Goal: Task Accomplishment & Management: Manage account settings

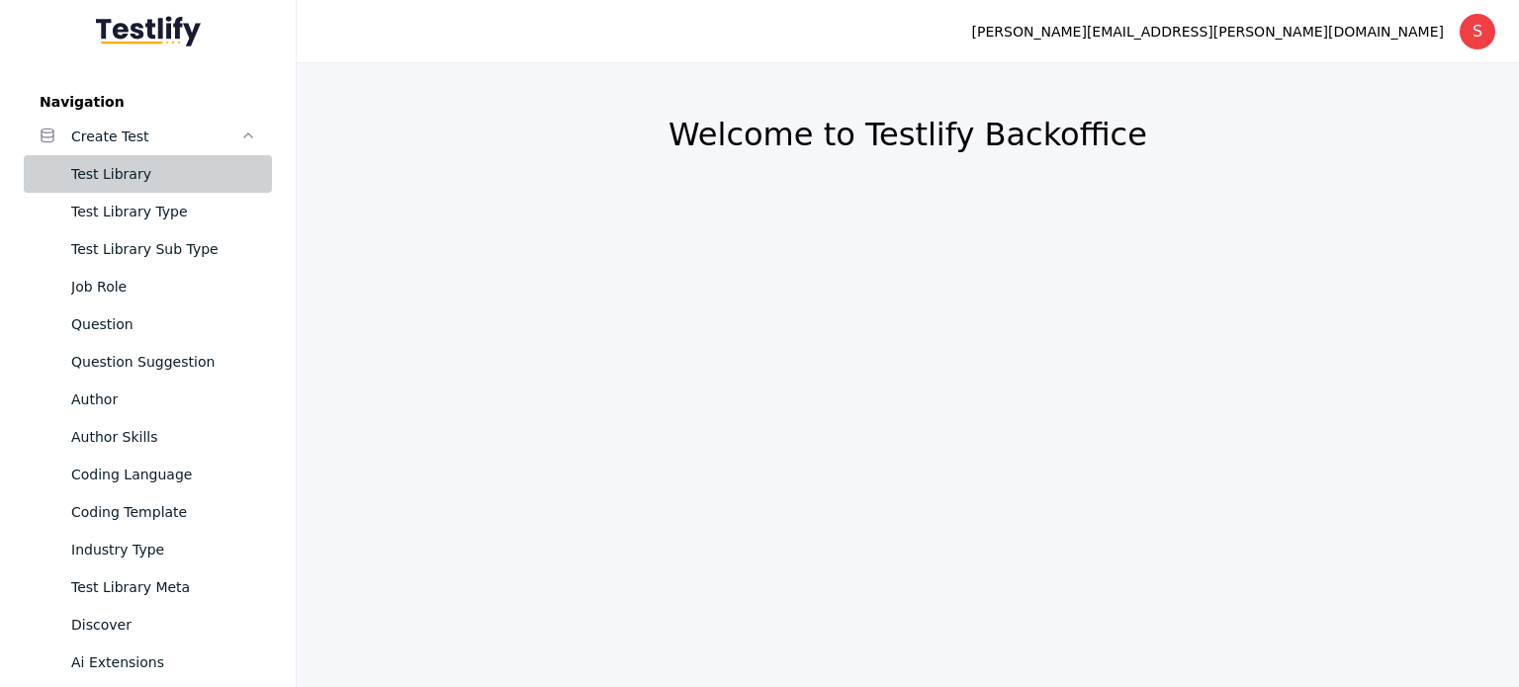
click at [114, 174] on div "Test Library" at bounding box center [163, 174] width 185 height 24
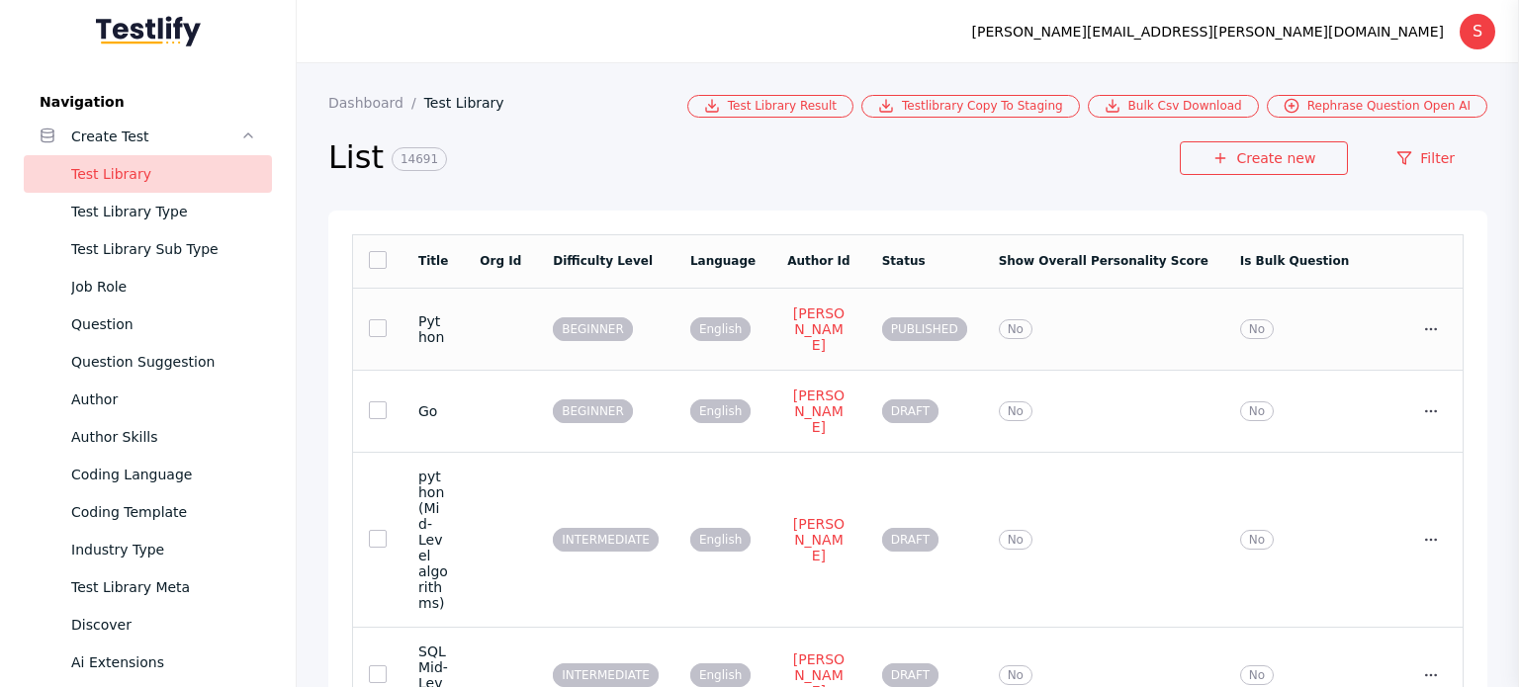
click at [1195, 331] on td "No" at bounding box center [1103, 329] width 241 height 82
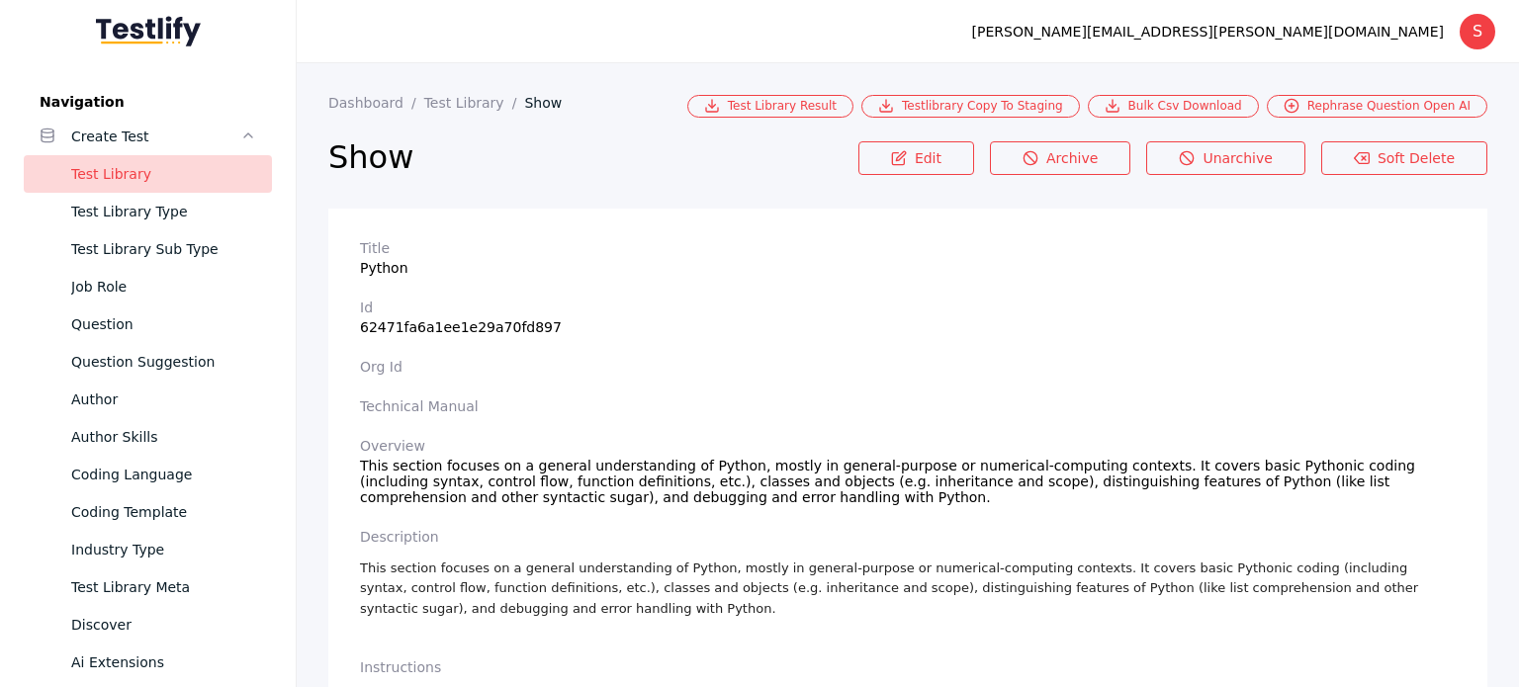
click at [447, 114] on section "Dashboard Test Library Show" at bounding box center [507, 106] width 359 height 23
click at [446, 111] on link "Test Library" at bounding box center [474, 103] width 101 height 16
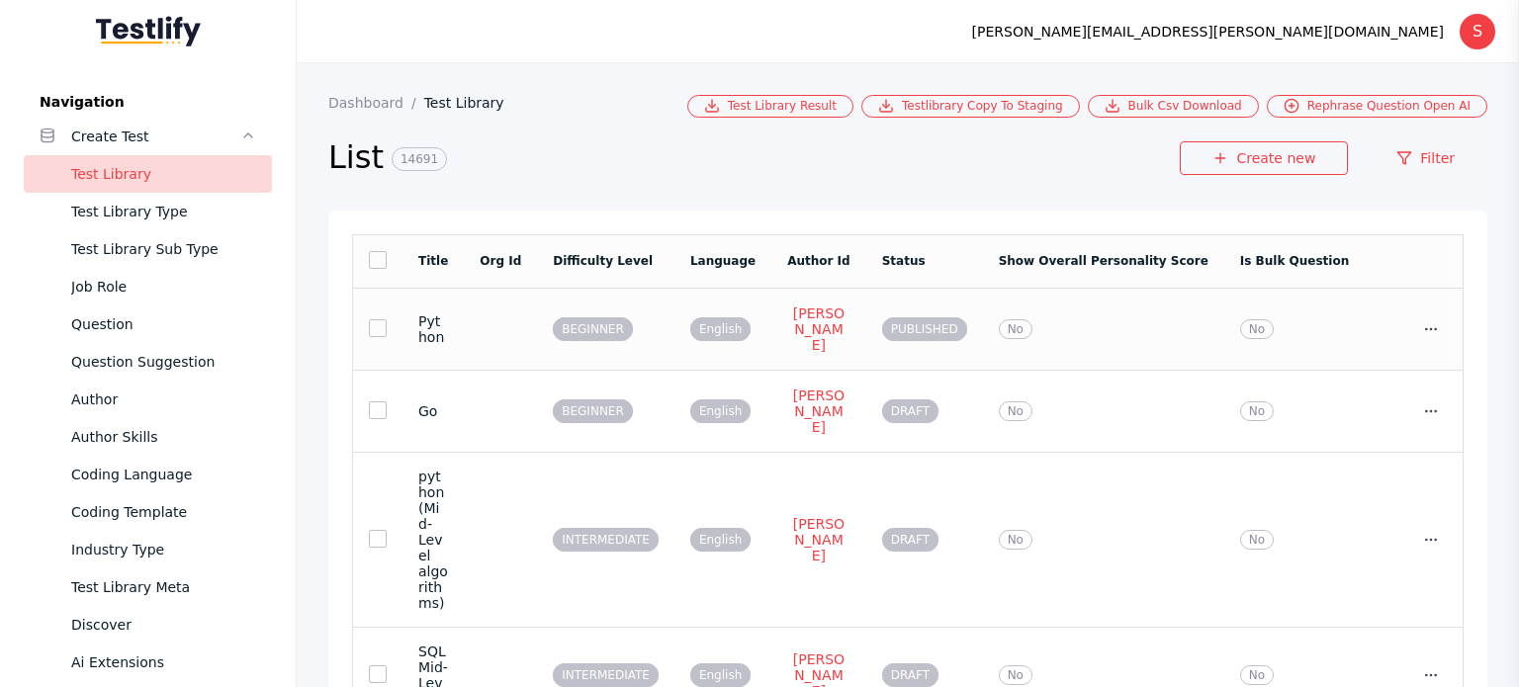
click at [376, 326] on link at bounding box center [378, 328] width 18 height 18
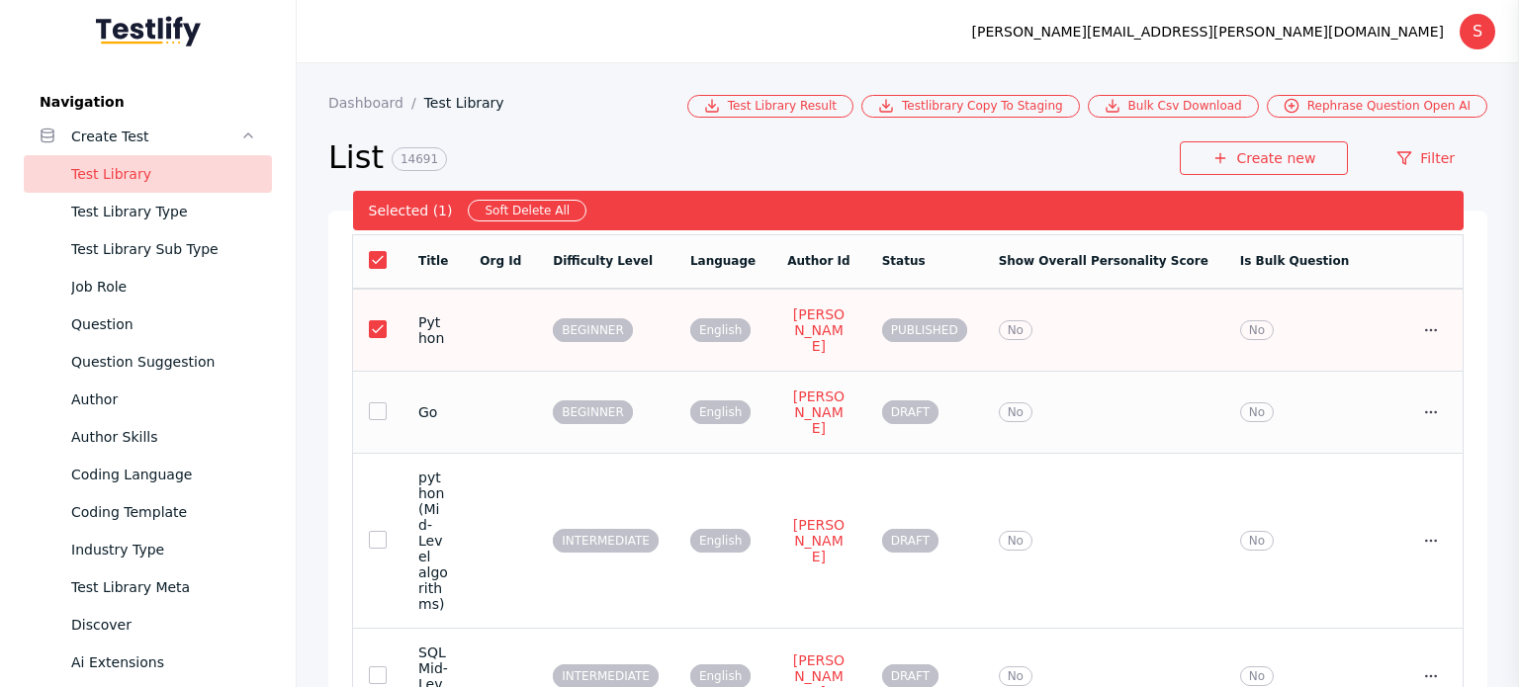
click at [379, 403] on link at bounding box center [378, 412] width 18 height 18
click at [376, 531] on link at bounding box center [378, 540] width 18 height 18
click at [380, 667] on link at bounding box center [378, 676] width 18 height 18
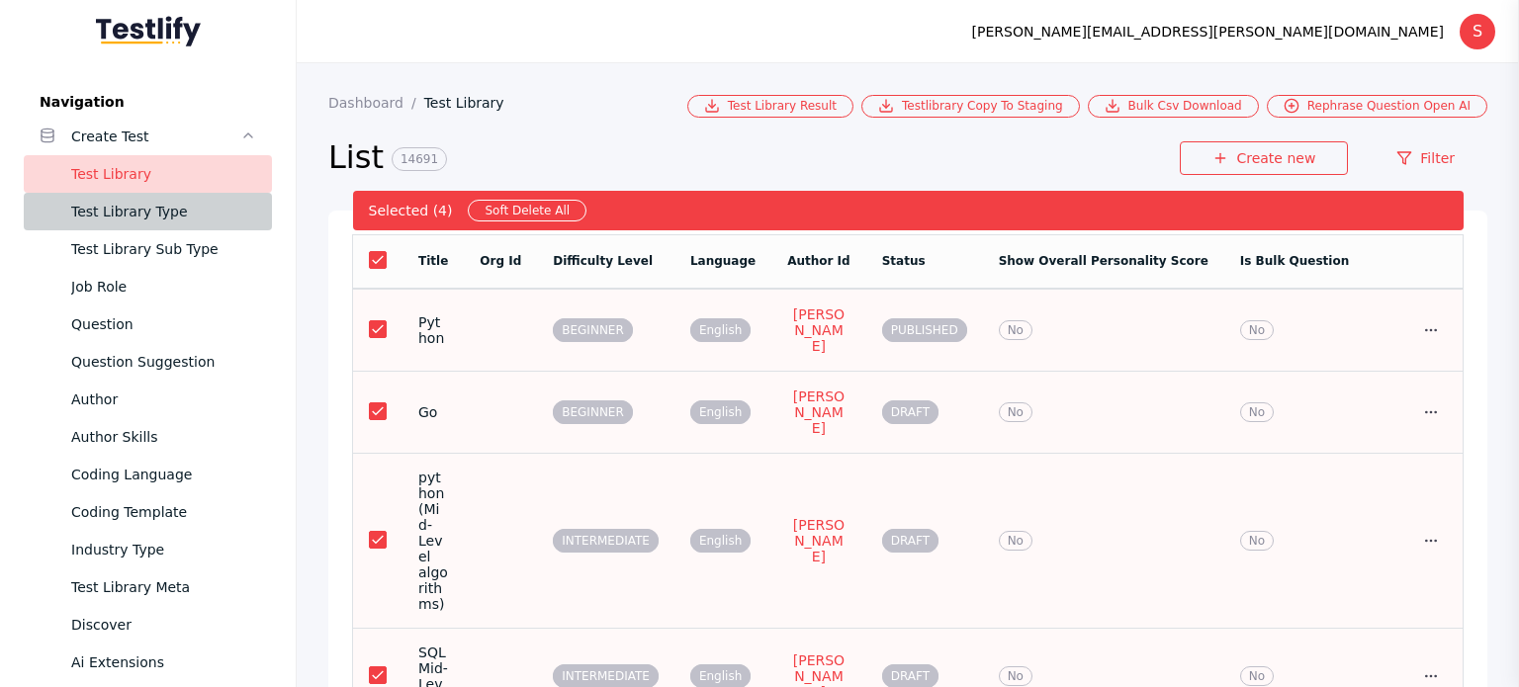
click at [146, 225] on link "Test Library Type" at bounding box center [148, 212] width 248 height 38
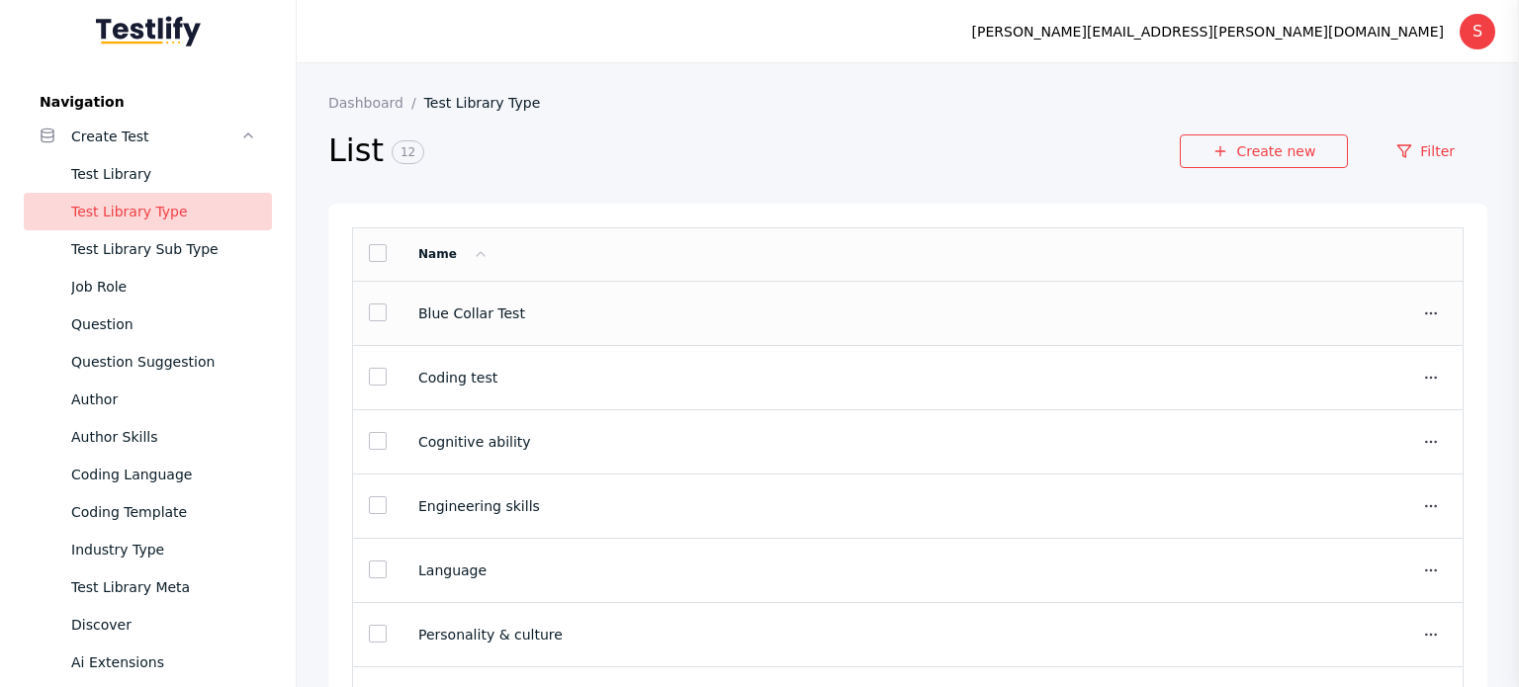
click at [369, 321] on link at bounding box center [378, 313] width 18 height 18
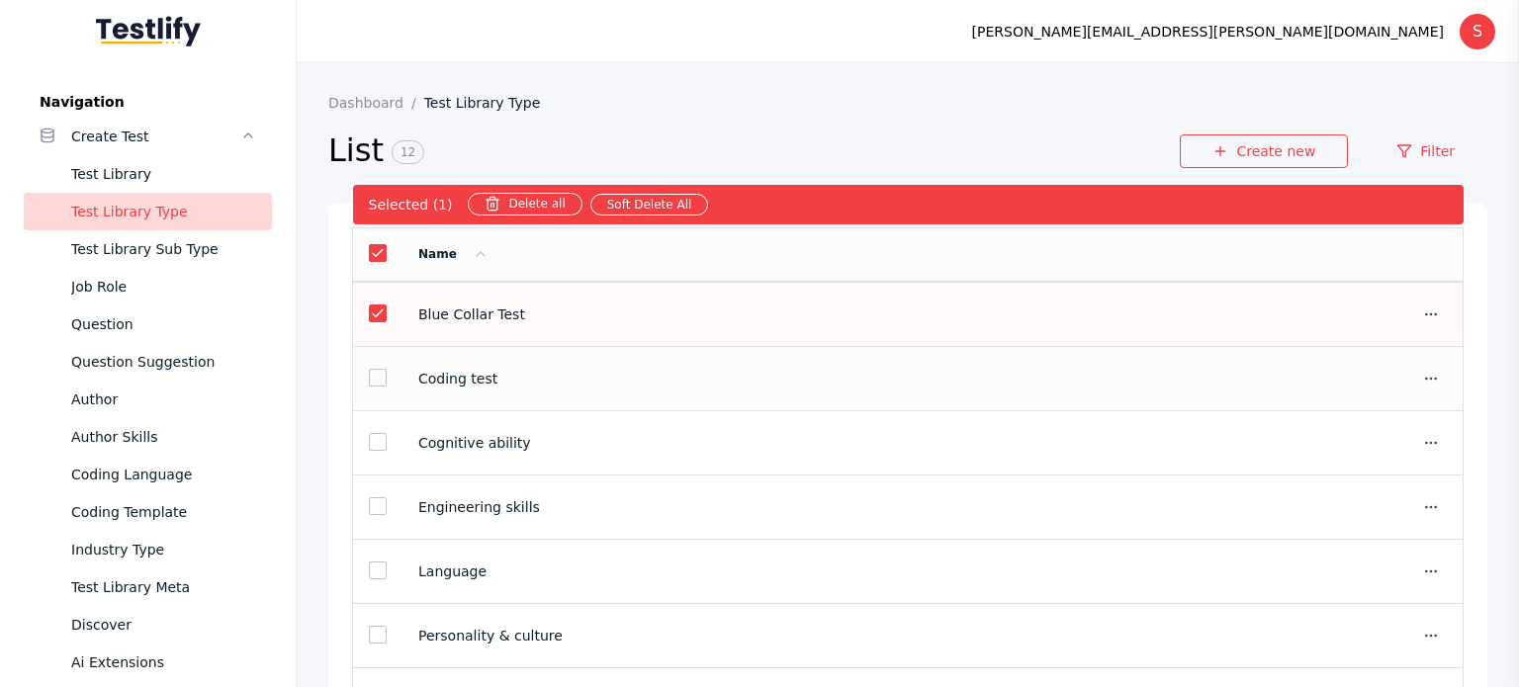
click at [372, 385] on link at bounding box center [378, 378] width 18 height 18
click at [372, 442] on link at bounding box center [378, 442] width 18 height 18
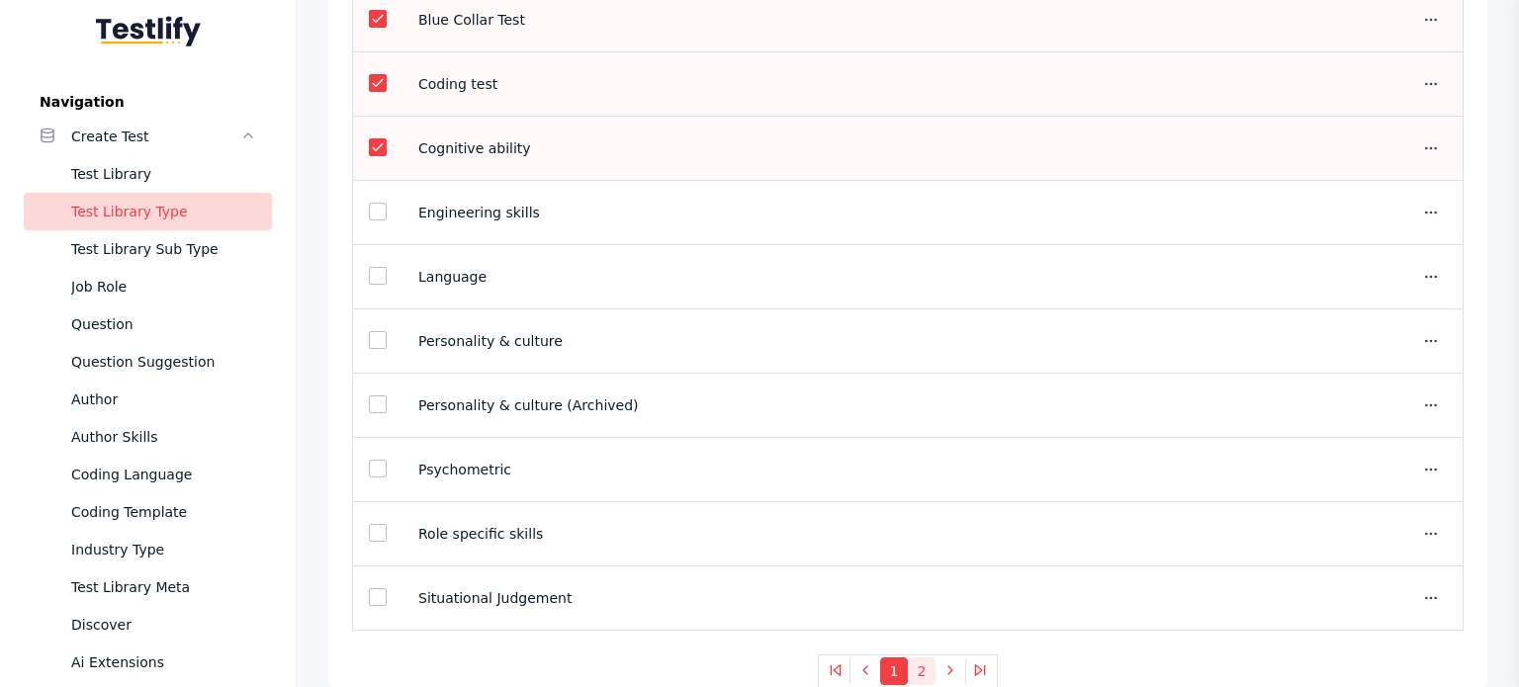
click at [922, 665] on button "2" at bounding box center [922, 672] width 28 height 28
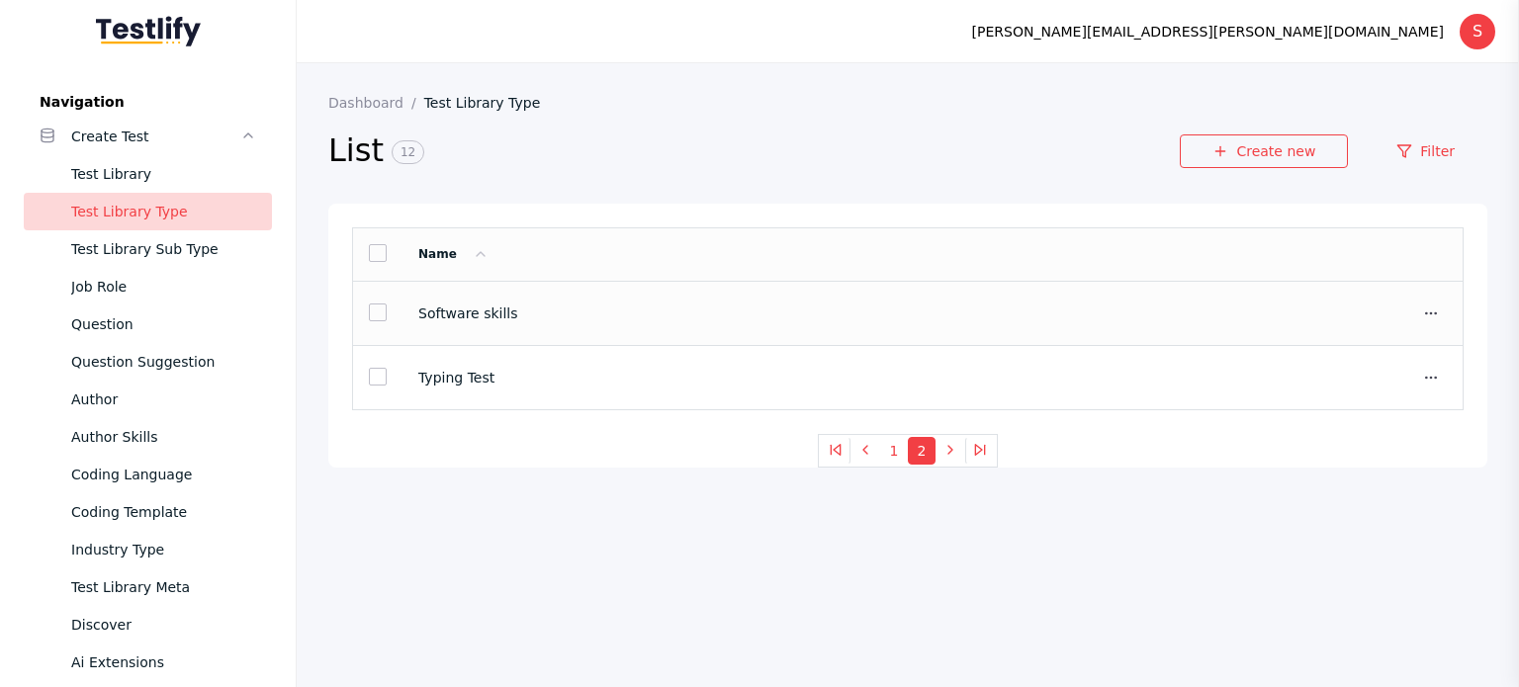
click at [473, 333] on td "Software skills" at bounding box center [878, 314] width 950 height 64
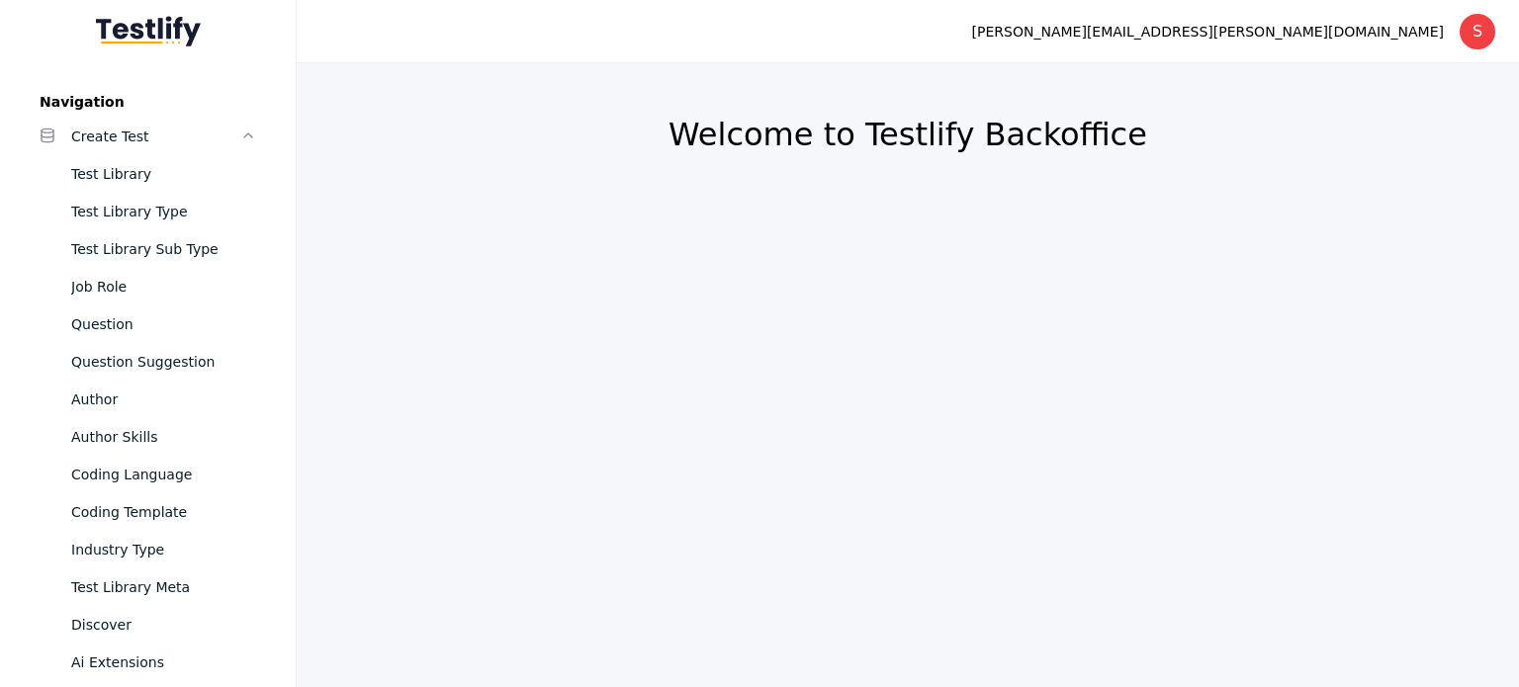
scroll to position [516, 0]
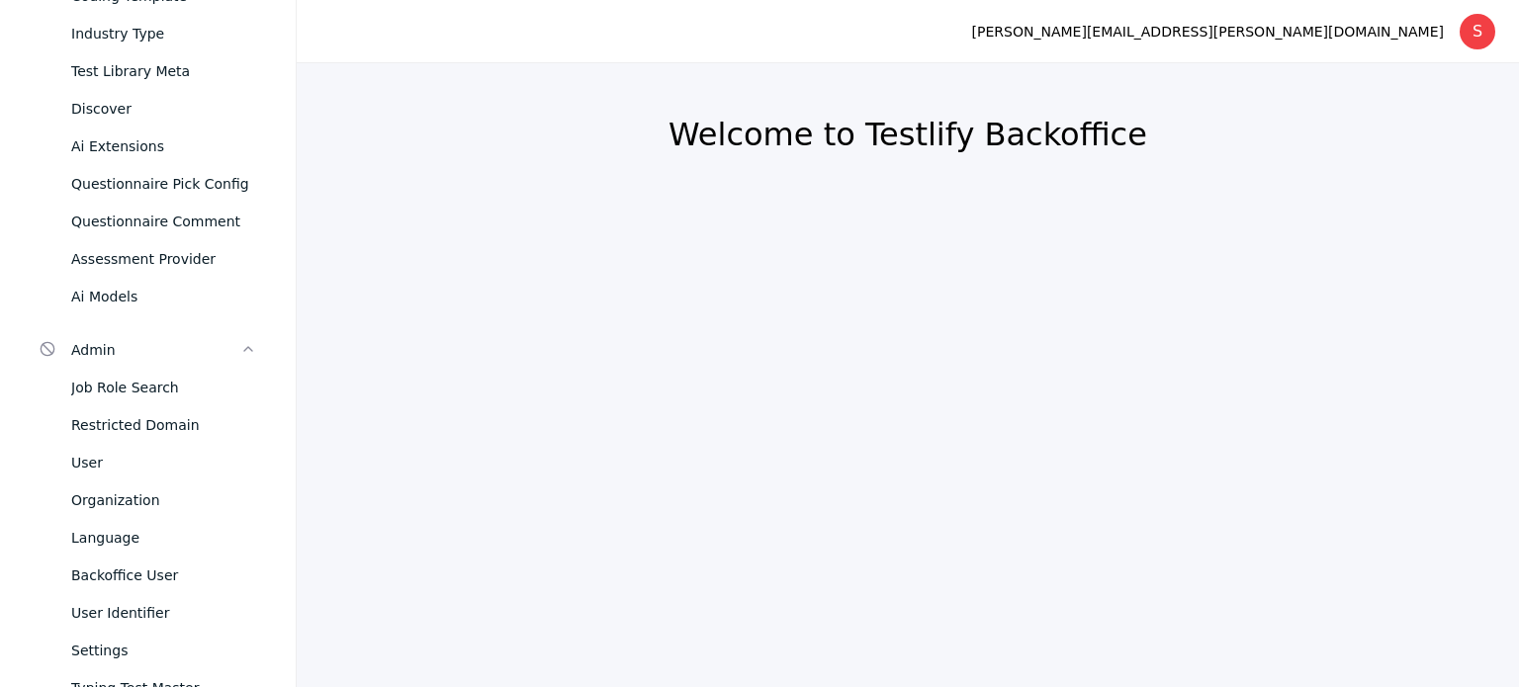
click at [93, 458] on div "User" at bounding box center [163, 463] width 185 height 24
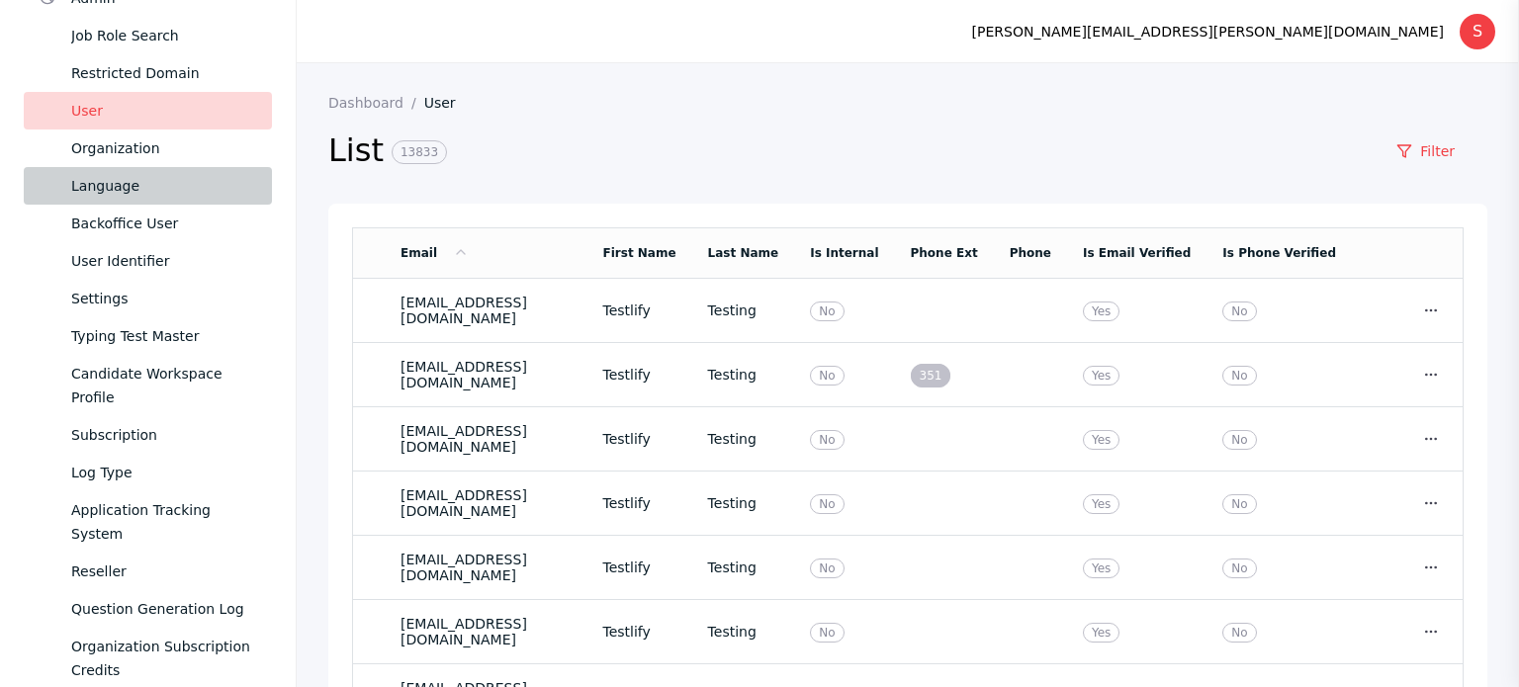
scroll to position [866, 0]
click at [387, 320] on td "[EMAIL_ADDRESS][DOMAIN_NAME]" at bounding box center [486, 311] width 203 height 64
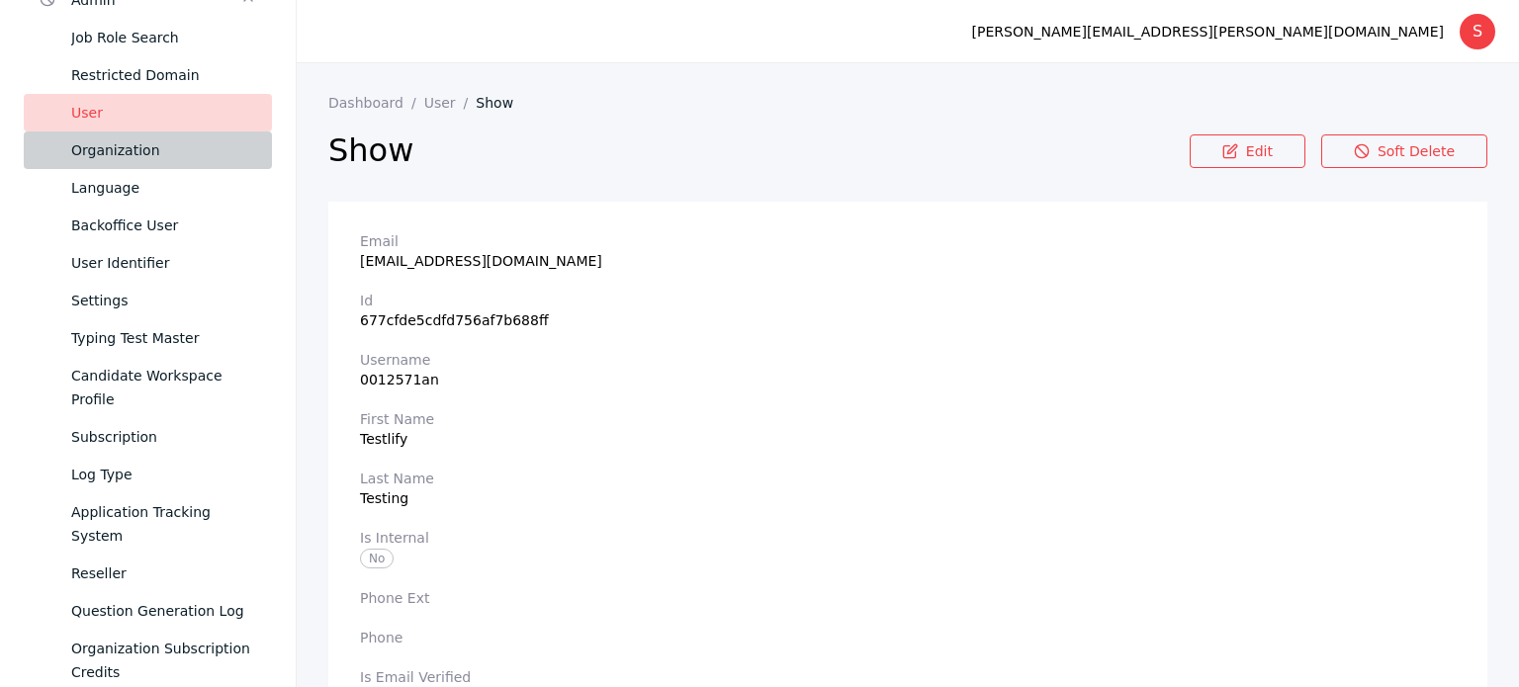
click at [119, 141] on div "Organization" at bounding box center [163, 150] width 185 height 24
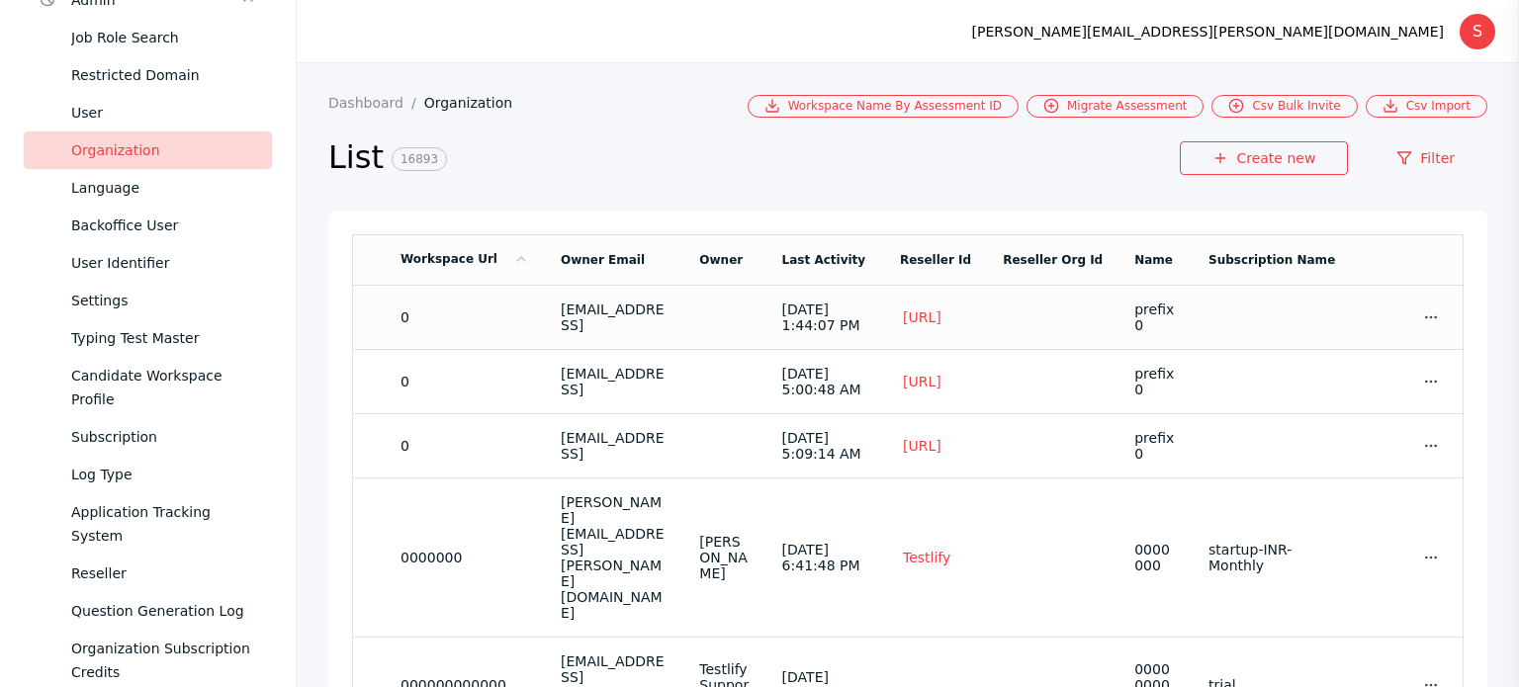
click at [457, 312] on td "0" at bounding box center [465, 317] width 160 height 64
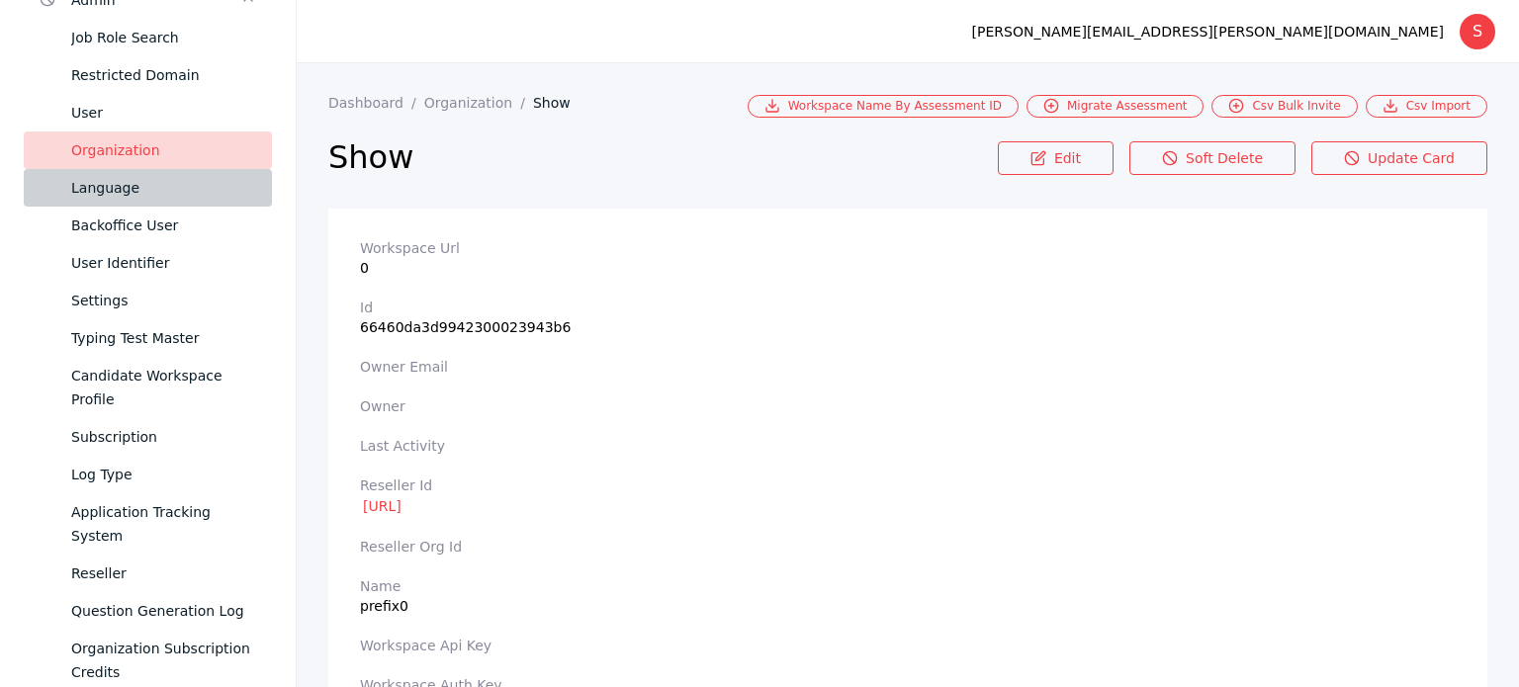
click at [107, 201] on link "Language" at bounding box center [148, 188] width 248 height 38
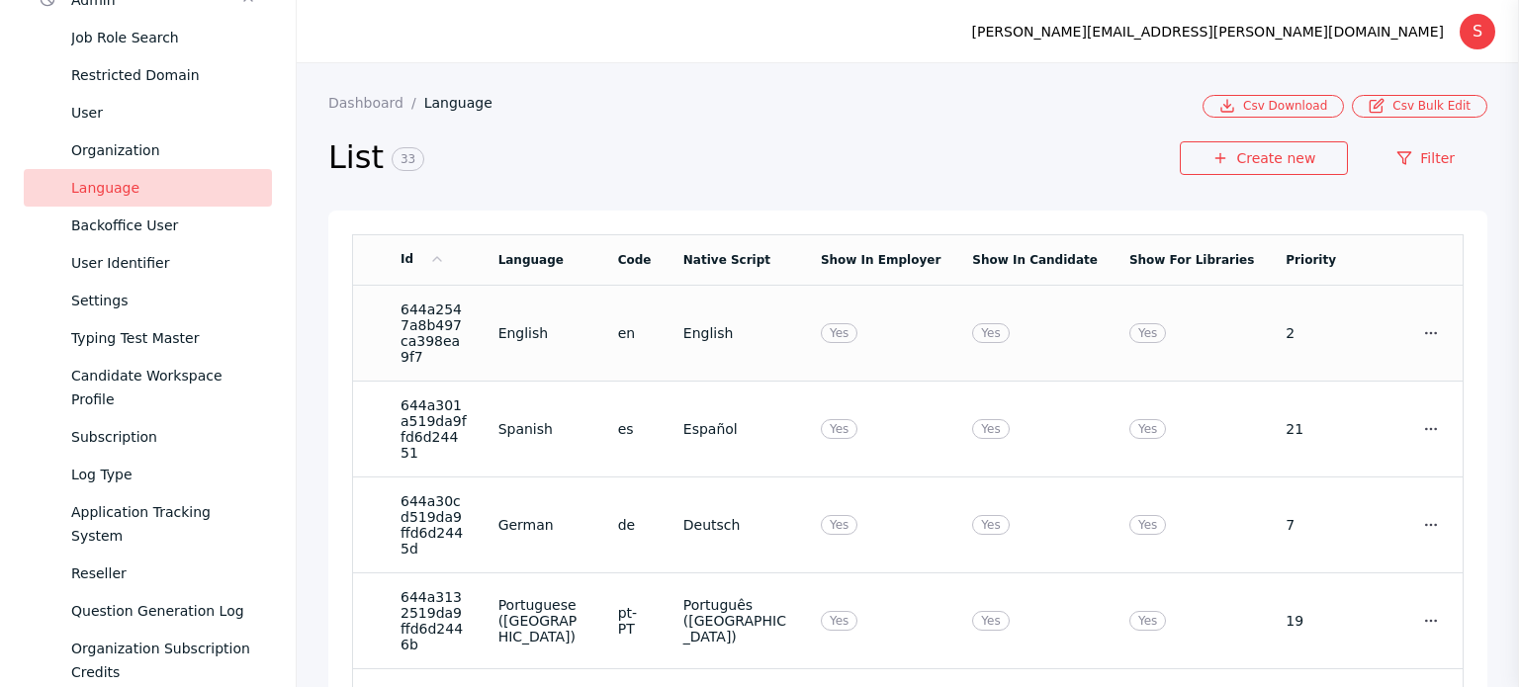
click at [395, 320] on td "644a2547a8b497ca398ea9f7" at bounding box center [434, 333] width 98 height 96
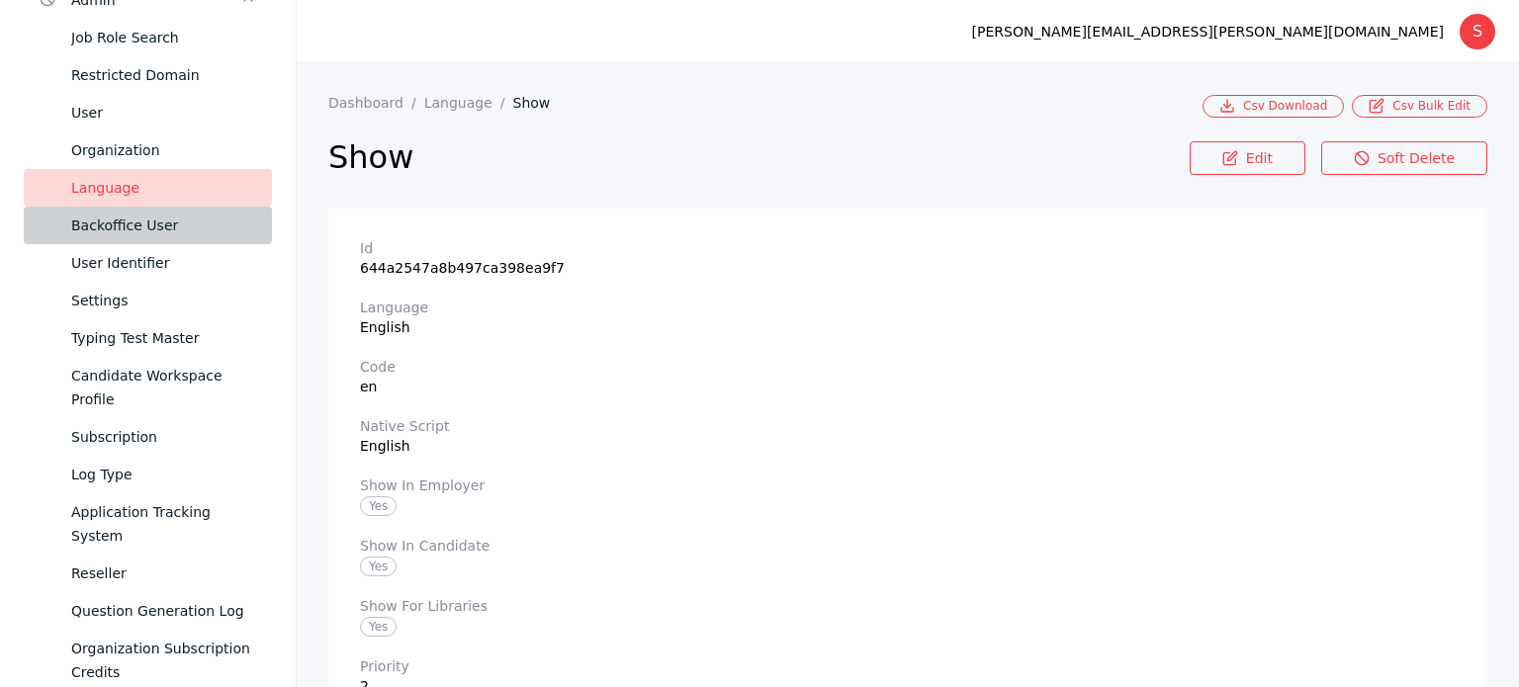
click at [148, 217] on div "Backoffice User" at bounding box center [163, 226] width 185 height 24
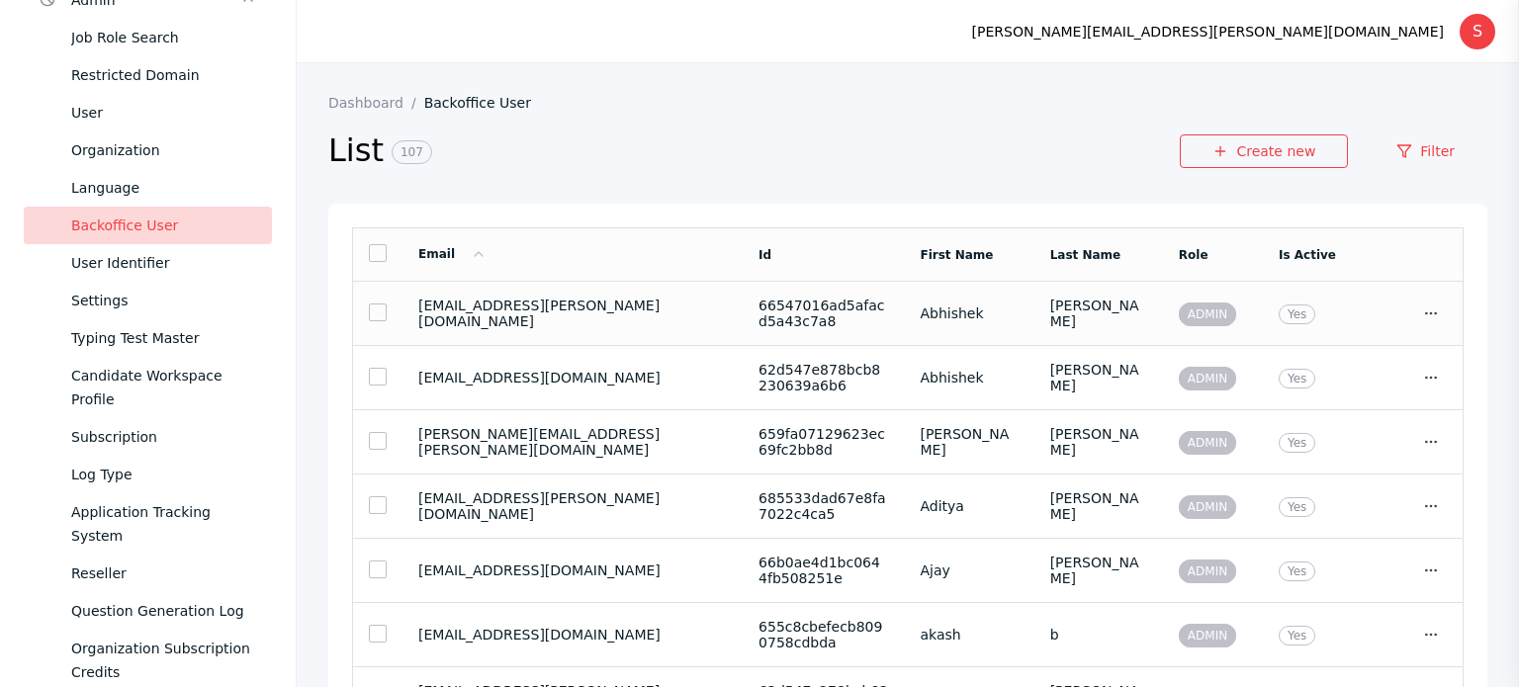
click at [636, 309] on section "[EMAIL_ADDRESS][PERSON_NAME][DOMAIN_NAME]" at bounding box center [572, 314] width 309 height 32
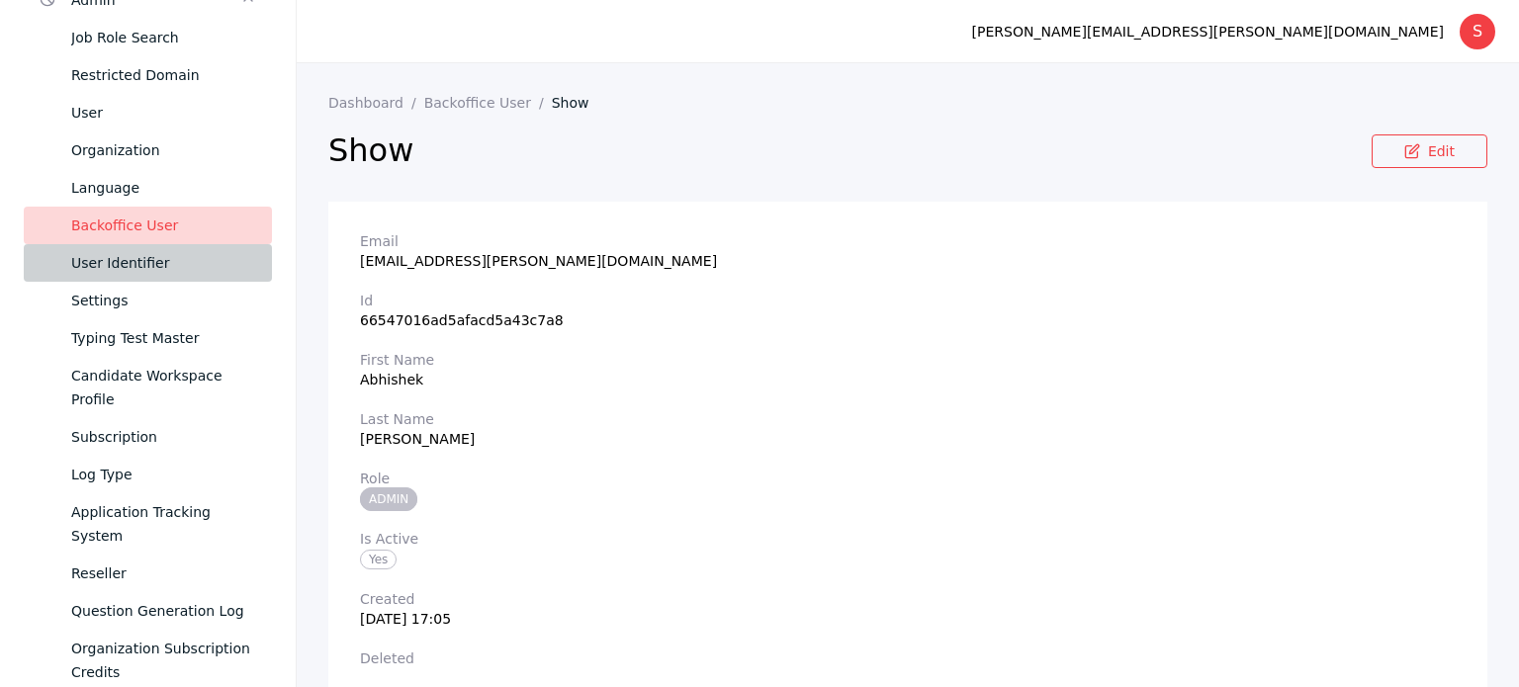
click at [143, 244] on link "User Identifier" at bounding box center [148, 263] width 248 height 38
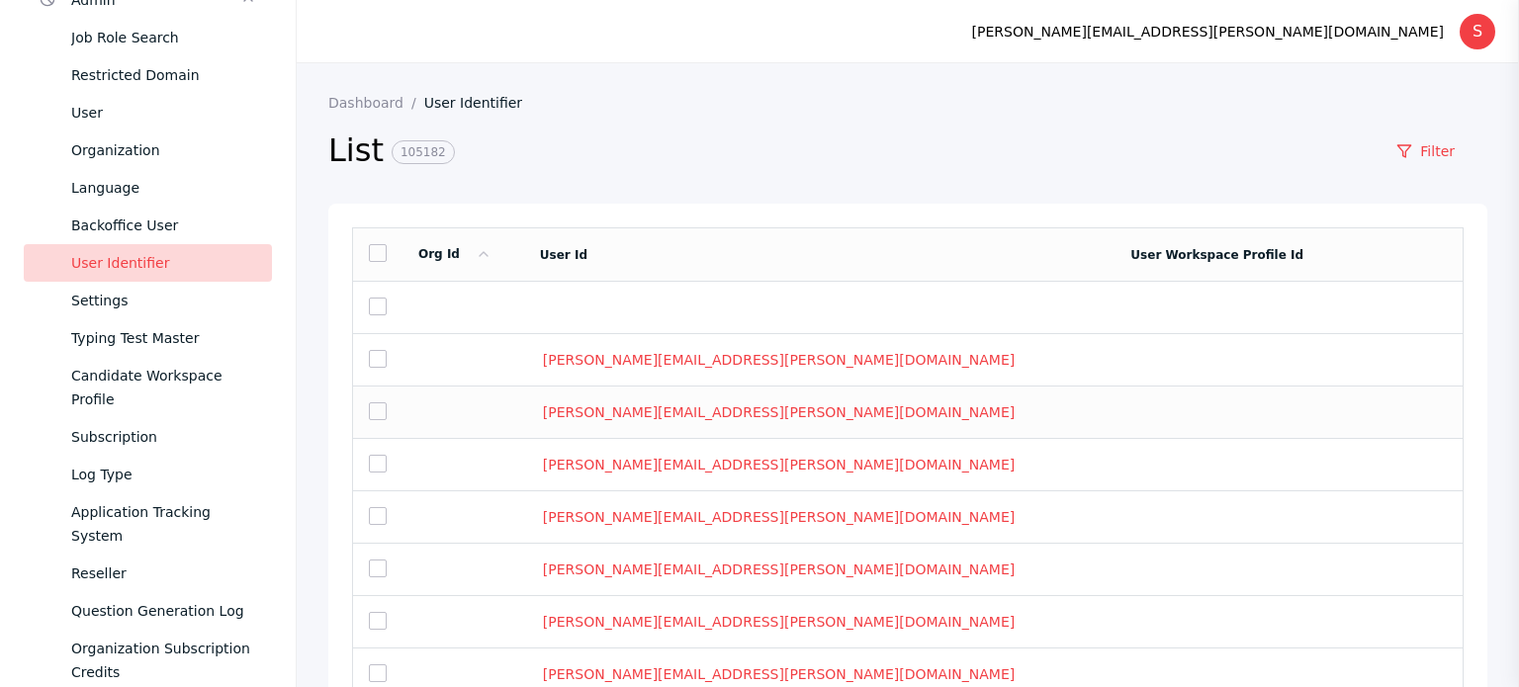
drag, startPoint x: 467, startPoint y: 330, endPoint x: 504, endPoint y: 411, distance: 89.4
click at [504, 411] on tbody "[PERSON_NAME][EMAIL_ADDRESS][PERSON_NAME][DOMAIN_NAME] [PERSON_NAME][DOMAIN_NAM…" at bounding box center [908, 544] width 1111 height 524
click at [491, 383] on td at bounding box center [464, 360] width 122 height 52
click at [363, 361] on td at bounding box center [378, 360] width 50 height 52
click at [383, 368] on link at bounding box center [378, 359] width 18 height 18
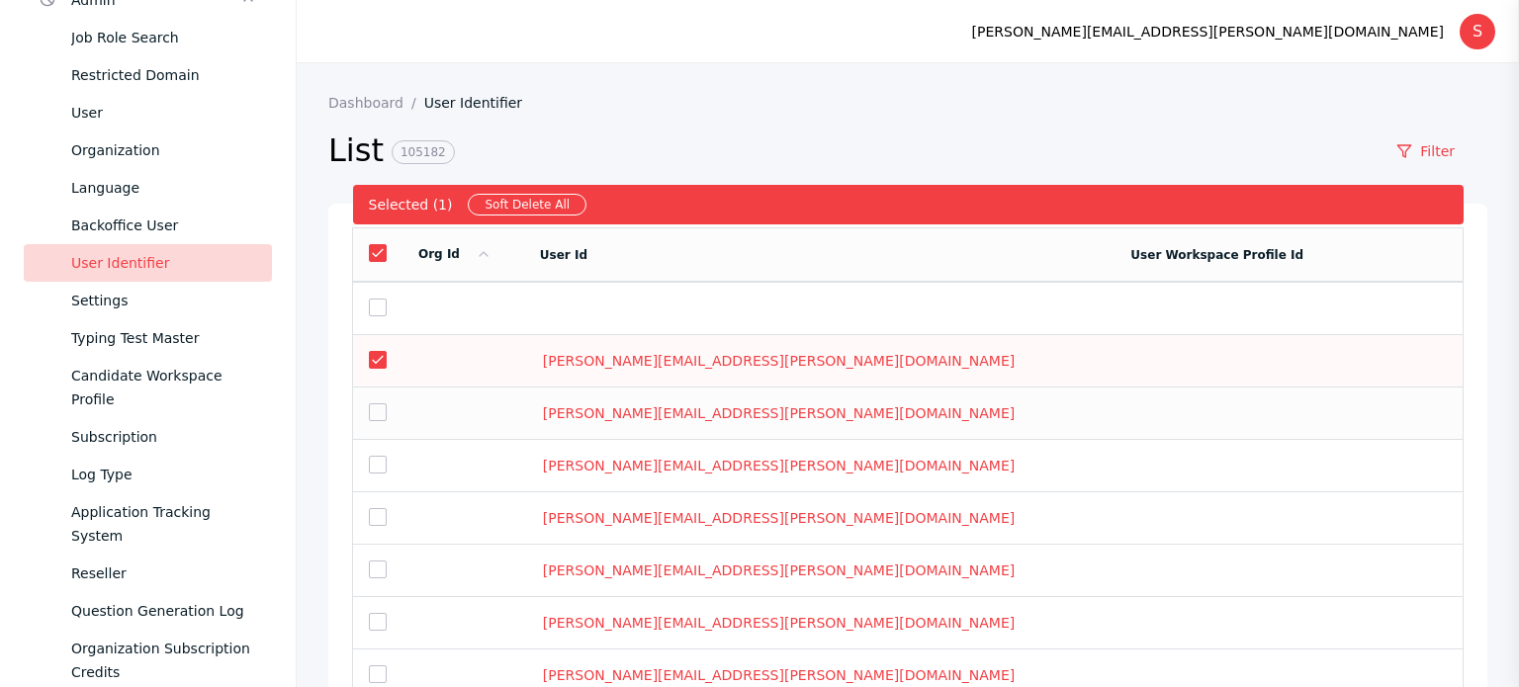
click at [378, 405] on link at bounding box center [378, 413] width 18 height 18
click at [380, 463] on link at bounding box center [378, 465] width 18 height 18
click at [438, 359] on td at bounding box center [464, 361] width 122 height 52
click at [375, 356] on link at bounding box center [378, 360] width 18 height 18
click at [378, 407] on link at bounding box center [378, 413] width 18 height 18
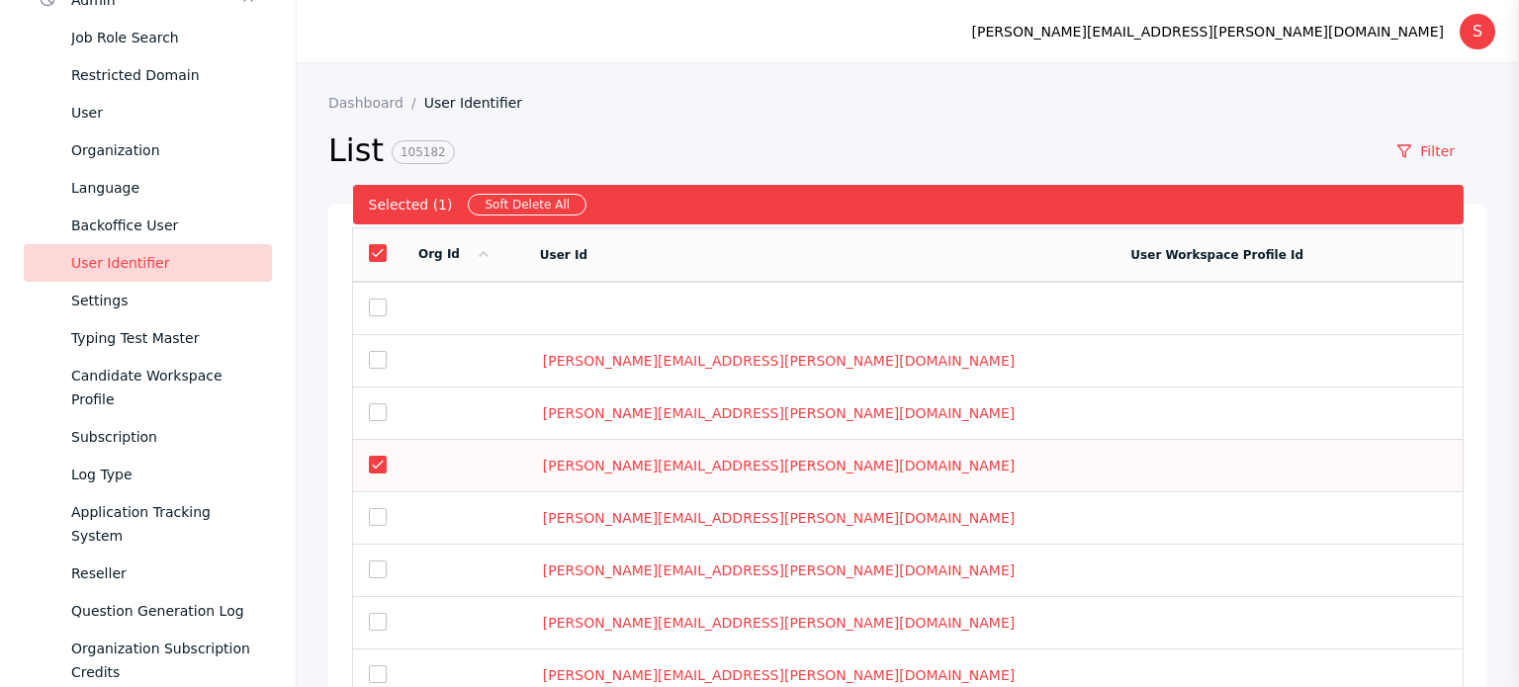
click at [382, 474] on link at bounding box center [378, 465] width 18 height 18
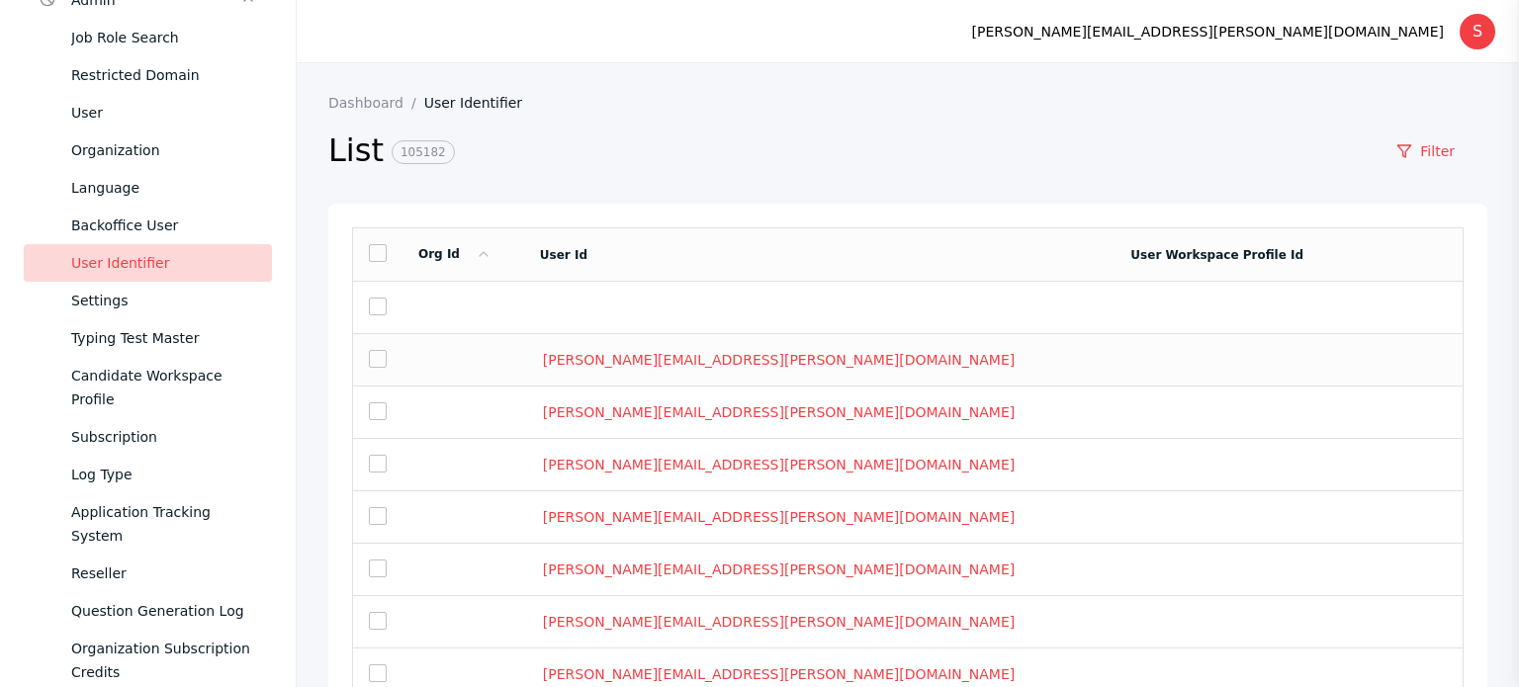
click at [524, 367] on td at bounding box center [464, 360] width 122 height 52
click at [689, 364] on link "[PERSON_NAME][EMAIL_ADDRESS][PERSON_NAME][DOMAIN_NAME]" at bounding box center [779, 360] width 478 height 18
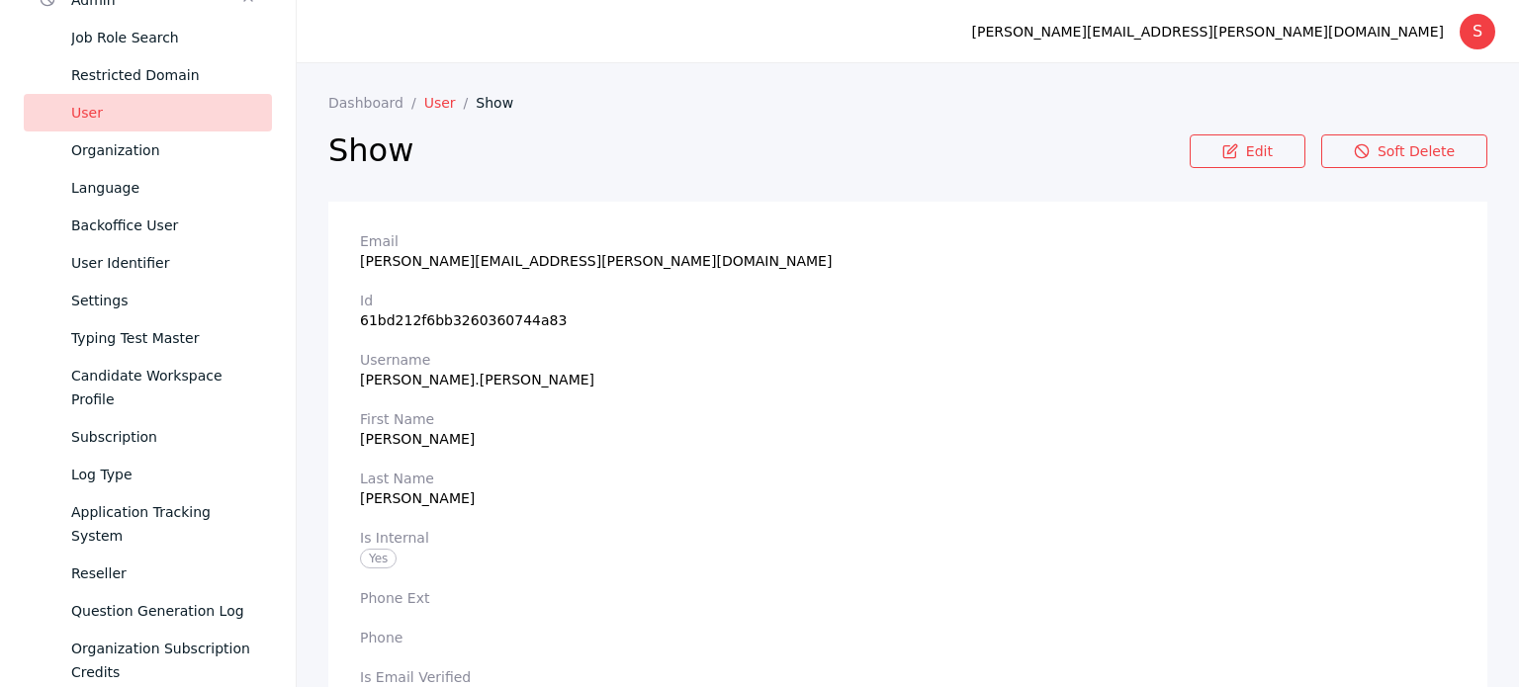
click at [426, 106] on link "User" at bounding box center [450, 103] width 52 height 16
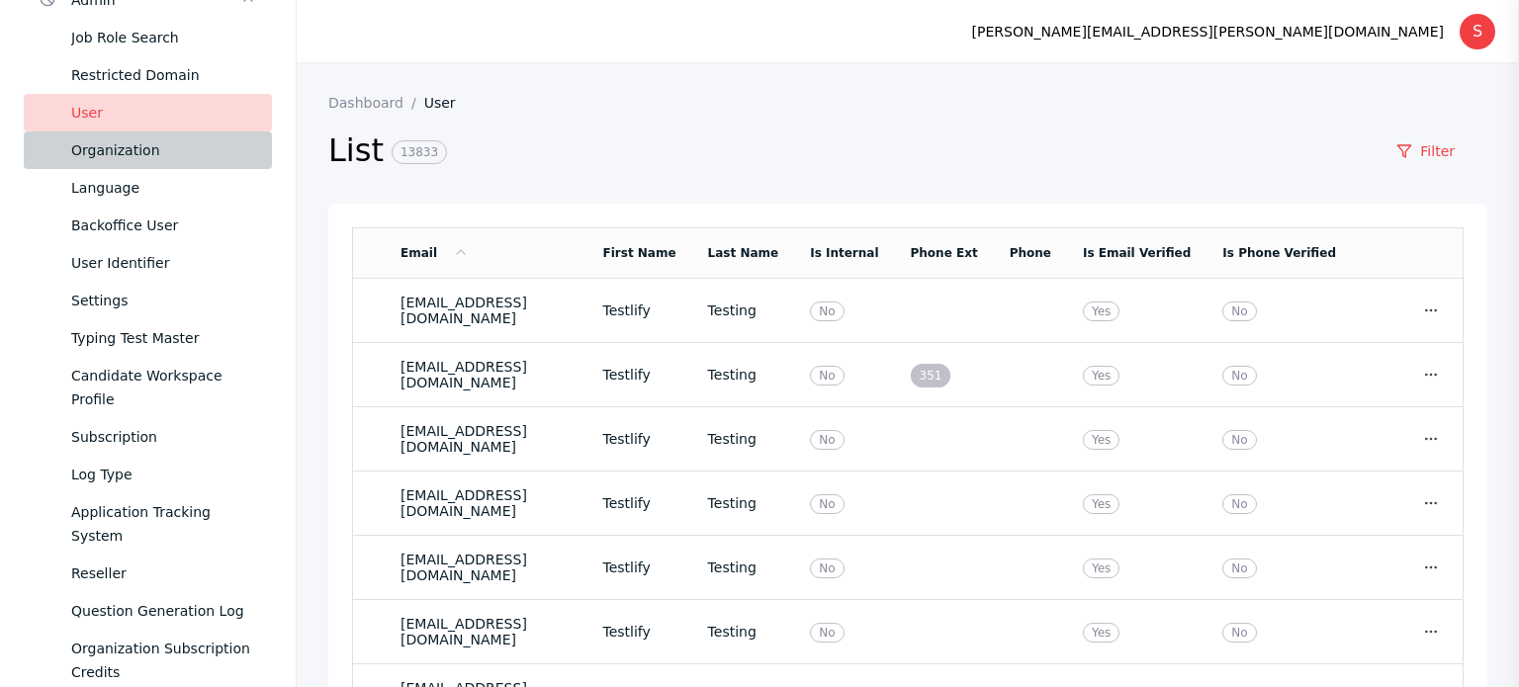
click at [119, 145] on div "Organization" at bounding box center [163, 150] width 185 height 24
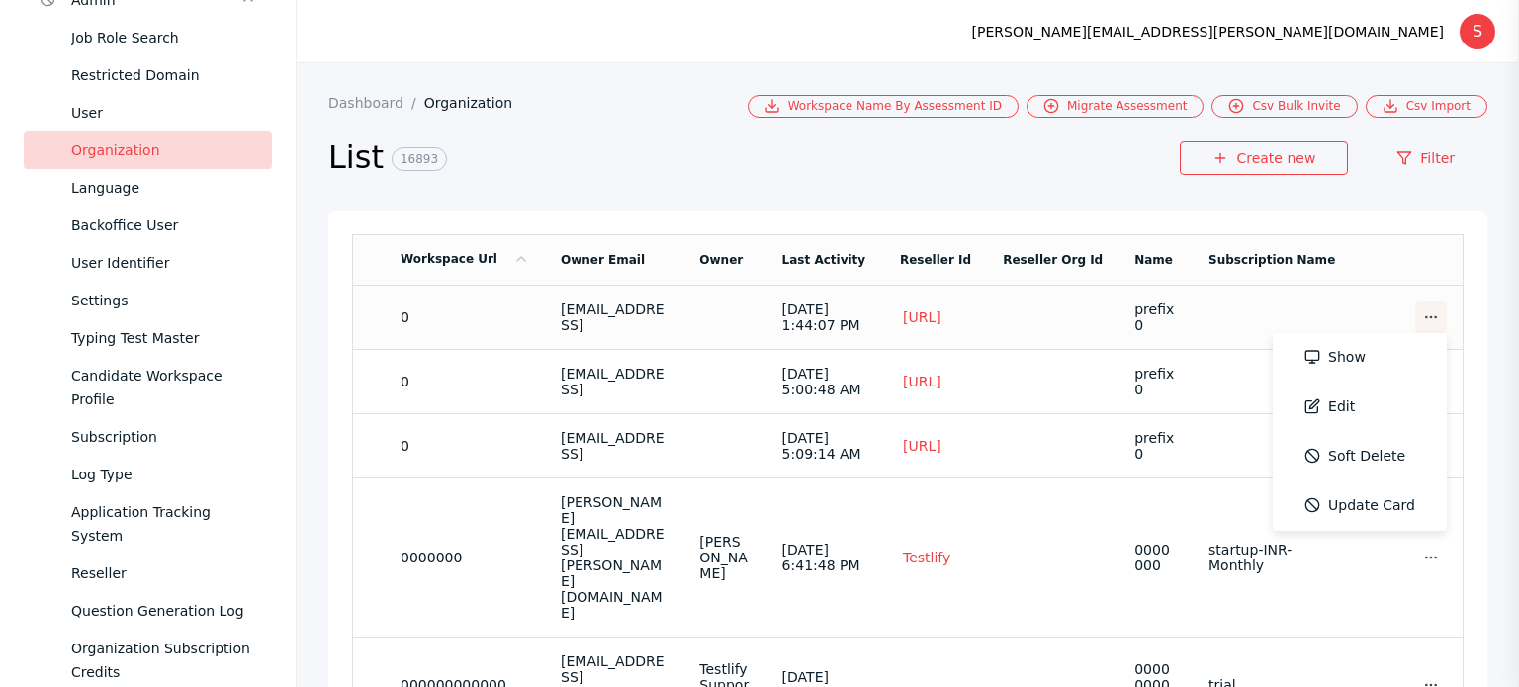
click at [1423, 319] on icon at bounding box center [1431, 318] width 16 height 16
click at [576, 116] on section "Dashboard Organization" at bounding box center [537, 106] width 419 height 23
click at [1405, 157] on link "Filter" at bounding box center [1426, 158] width 124 height 34
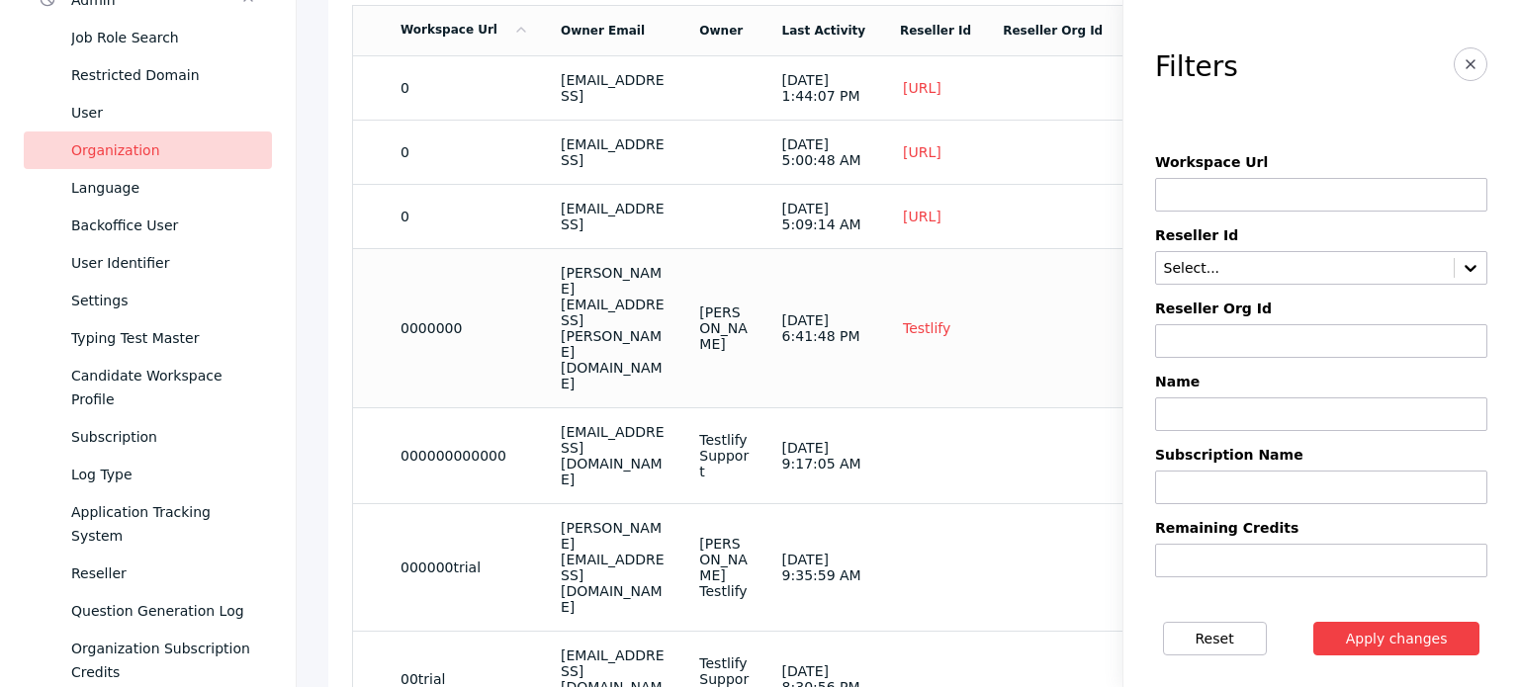
scroll to position [305, 0]
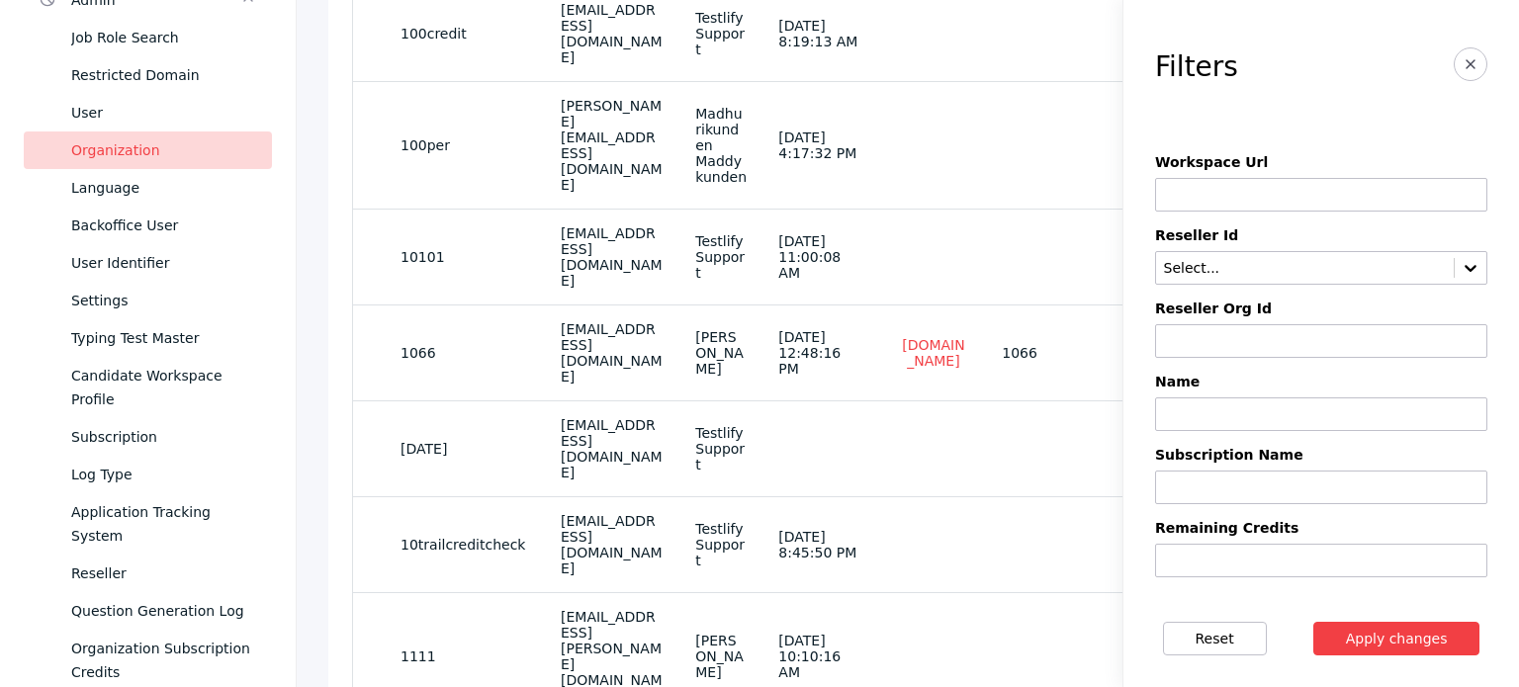
scroll to position [348, 0]
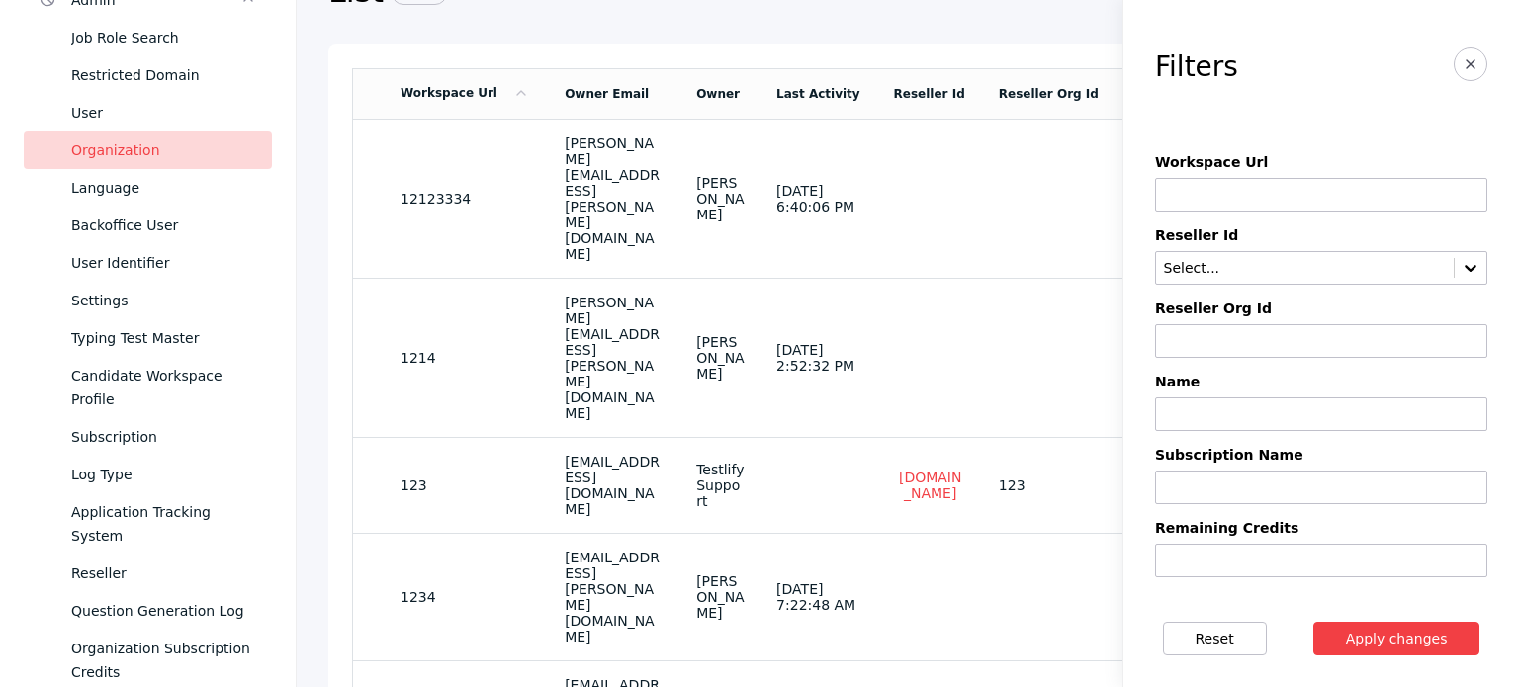
scroll to position [165, 0]
click at [1463, 62] on icon "button" at bounding box center [1471, 64] width 16 height 16
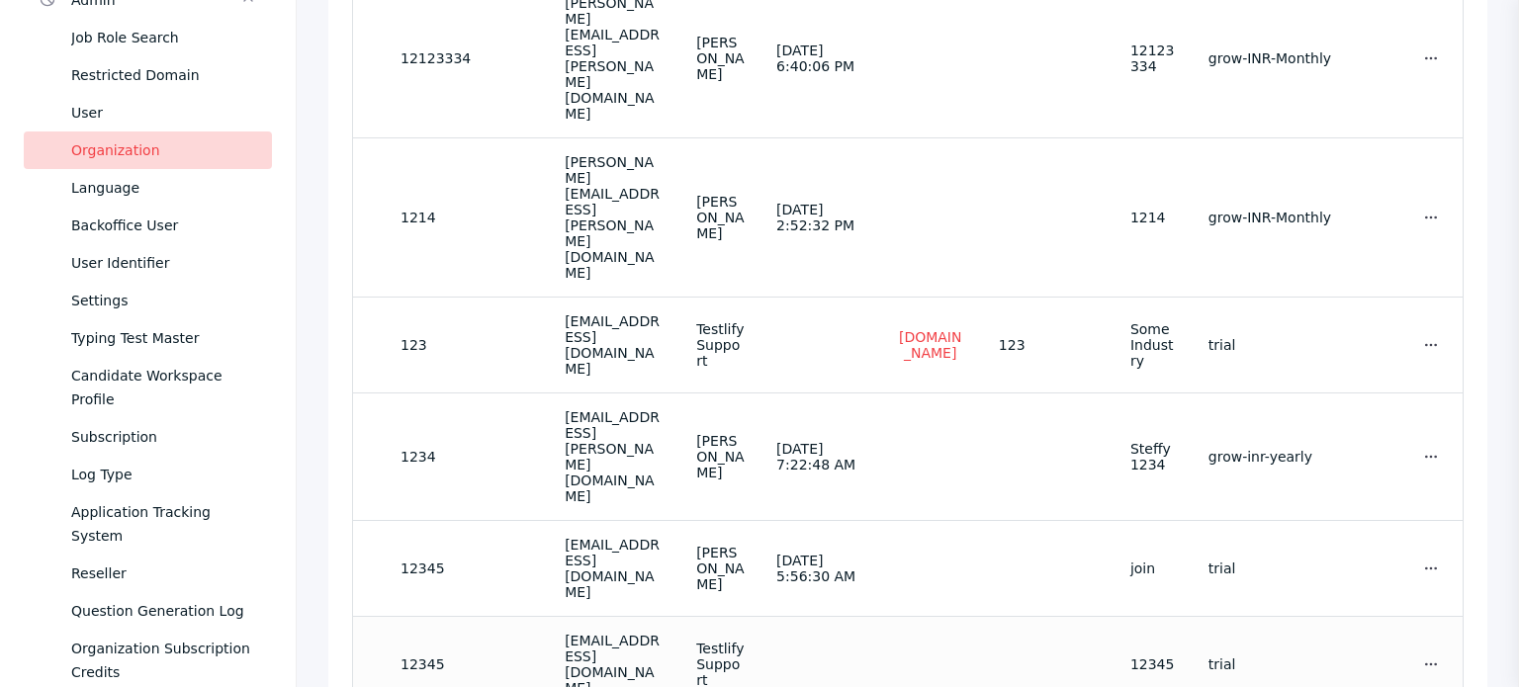
scroll to position [363, 0]
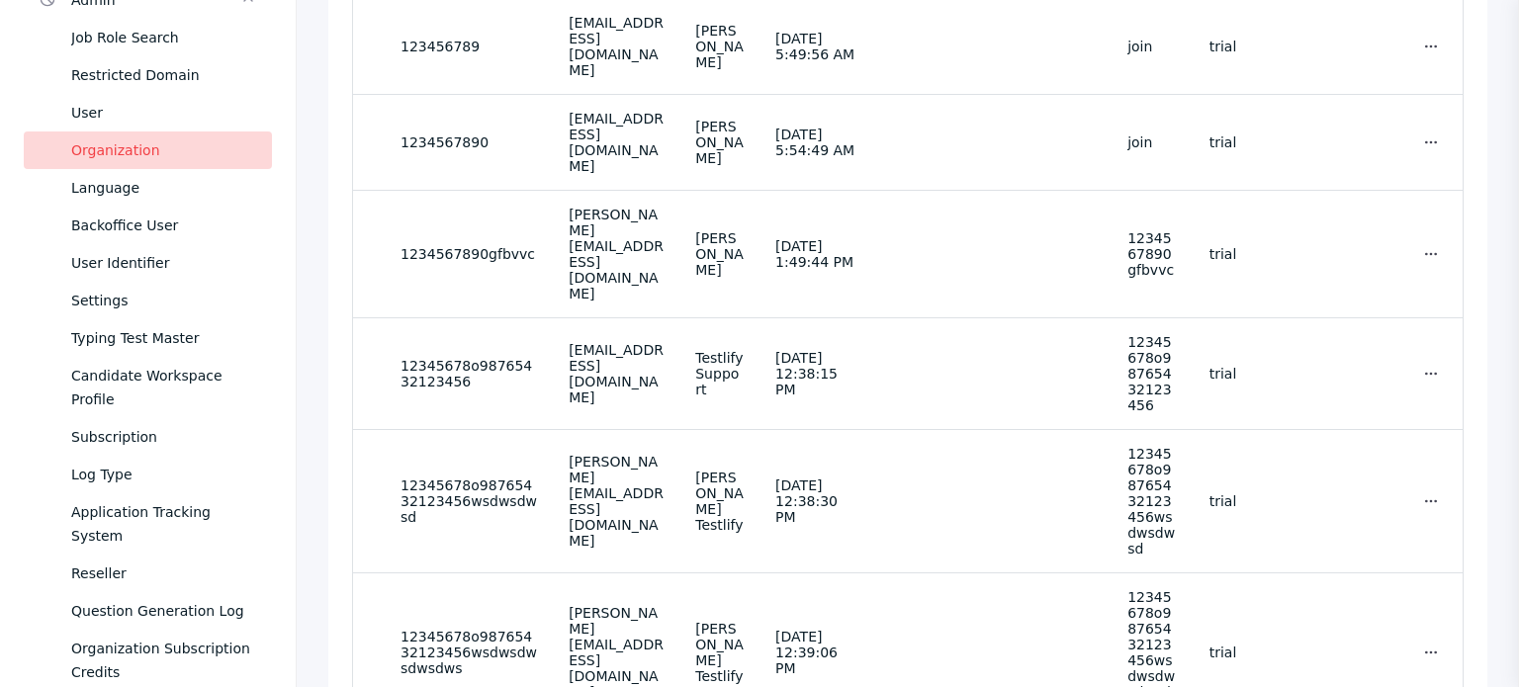
scroll to position [410, 0]
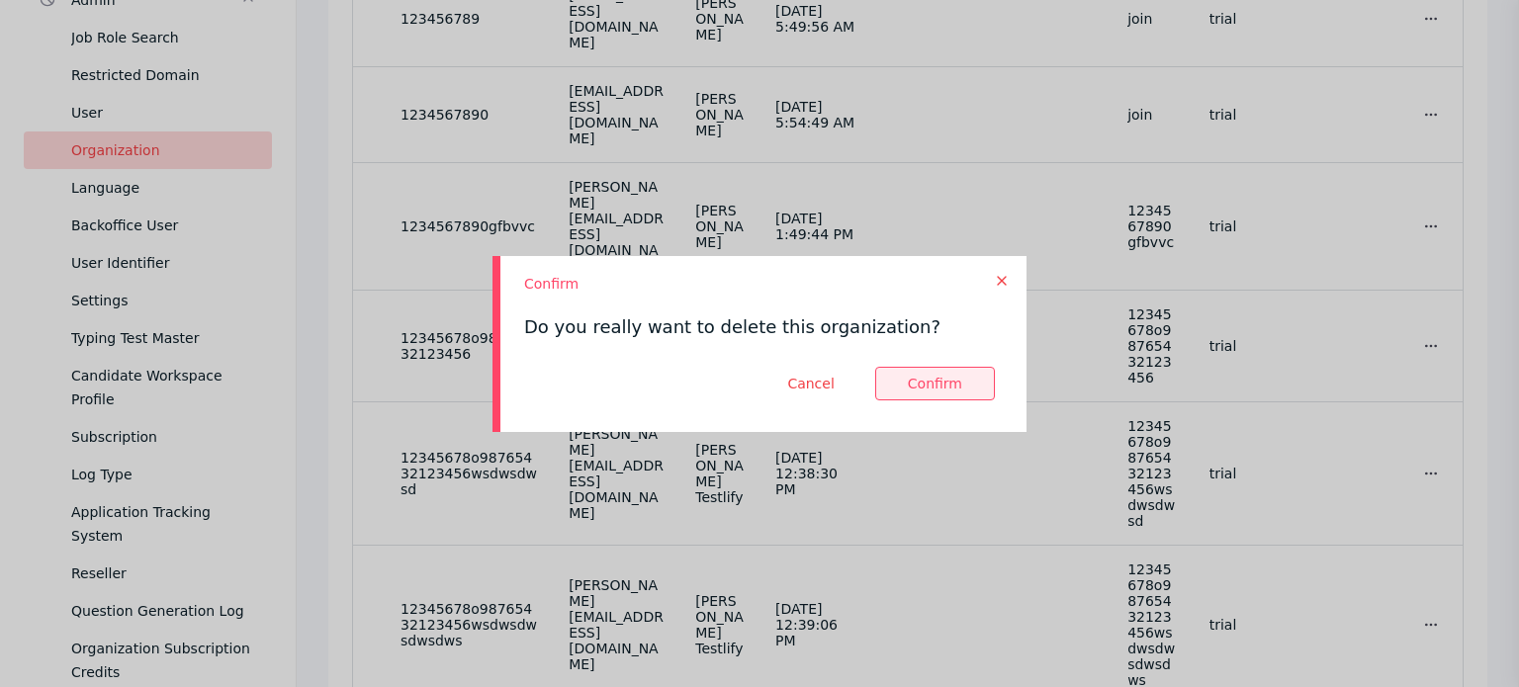
click at [938, 372] on button at bounding box center [935, 384] width 120 height 34
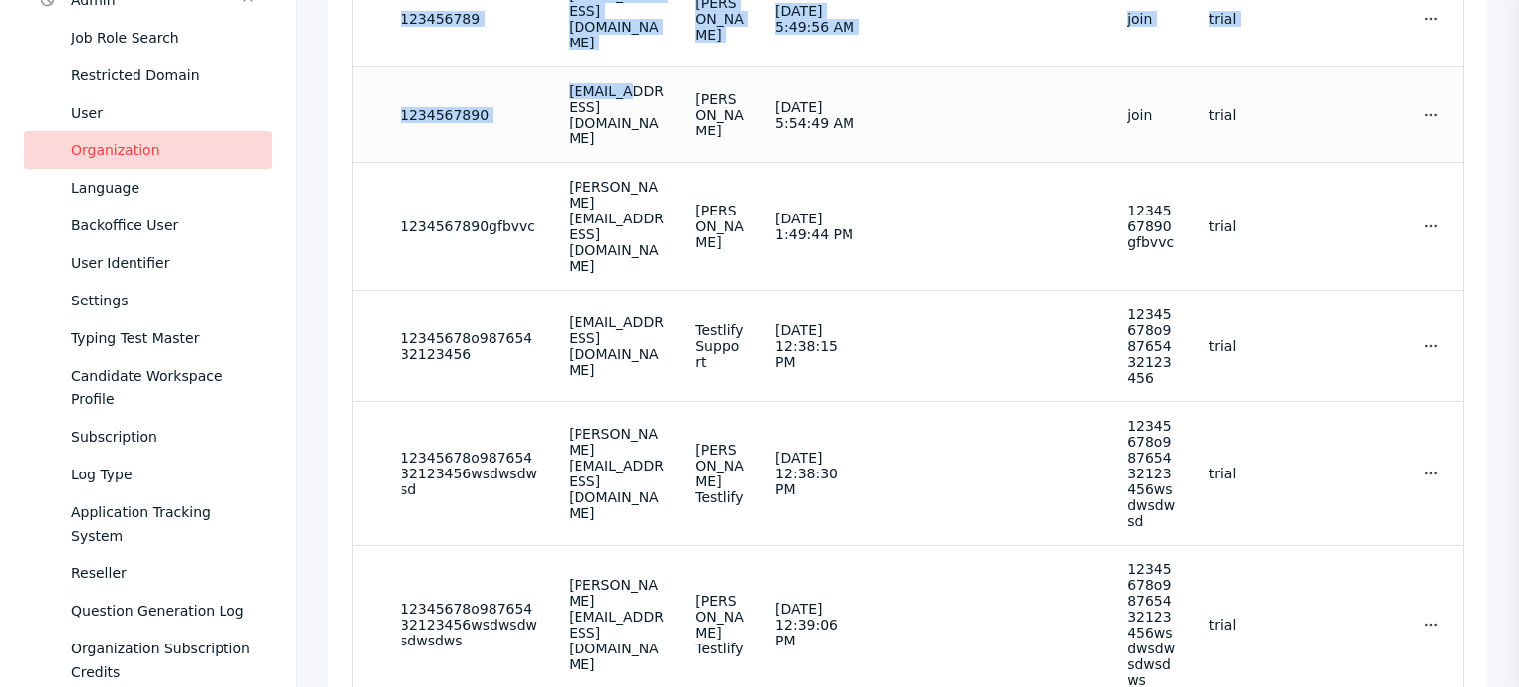
drag, startPoint x: 370, startPoint y: 45, endPoint x: 629, endPoint y: 50, distance: 259.2
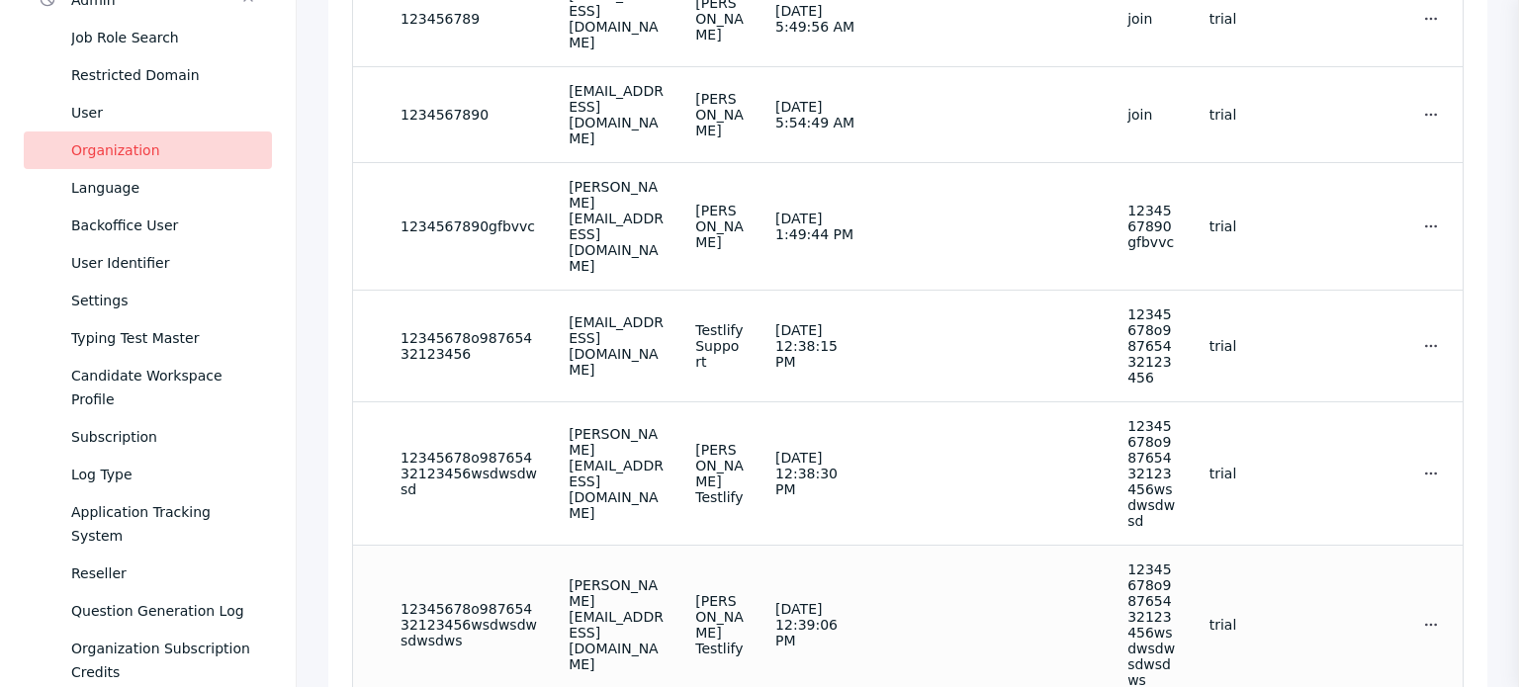
click at [1011, 545] on td at bounding box center [1046, 624] width 132 height 159
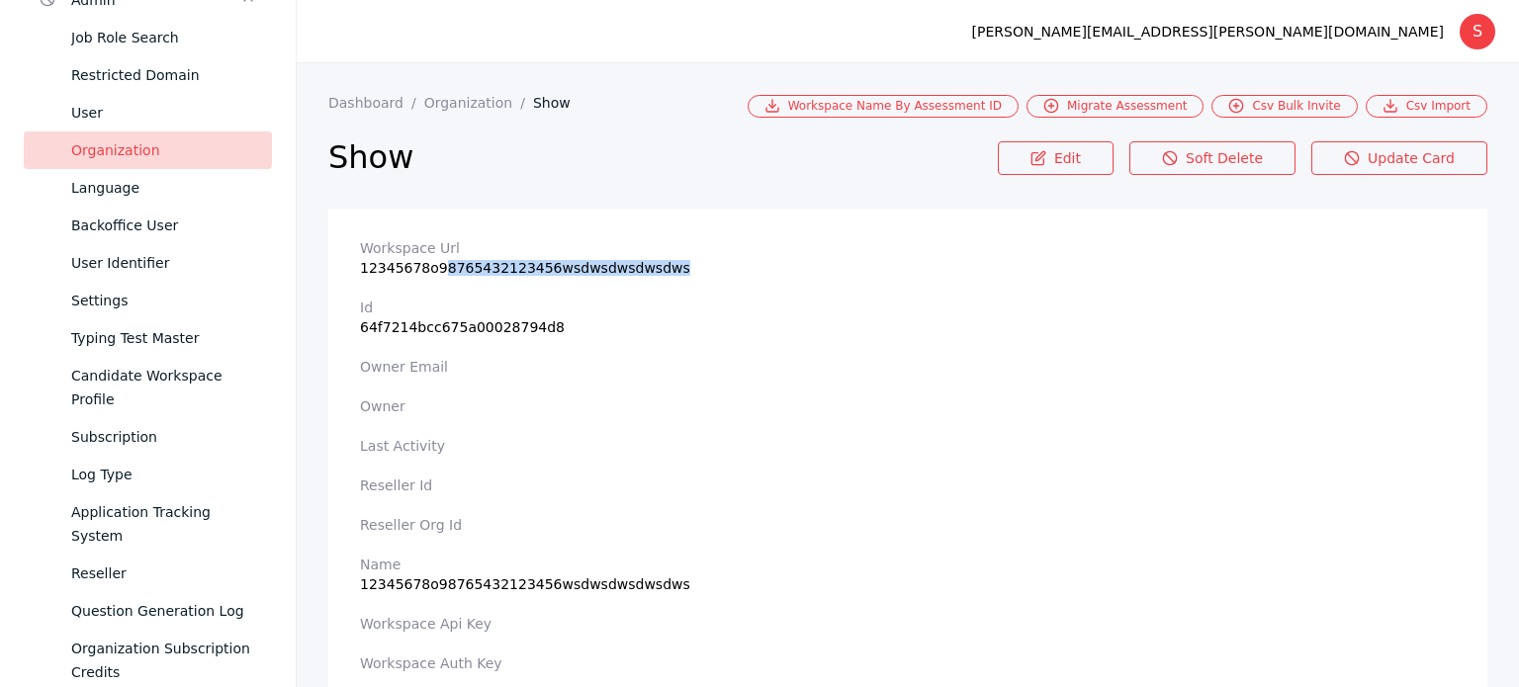
drag, startPoint x: 673, startPoint y: 266, endPoint x: 435, endPoint y: 264, distance: 237.4
click at [435, 264] on section "Workspace Url 12345678o98765432123456wsdwsdwsdwsdws" at bounding box center [908, 258] width 1096 height 36
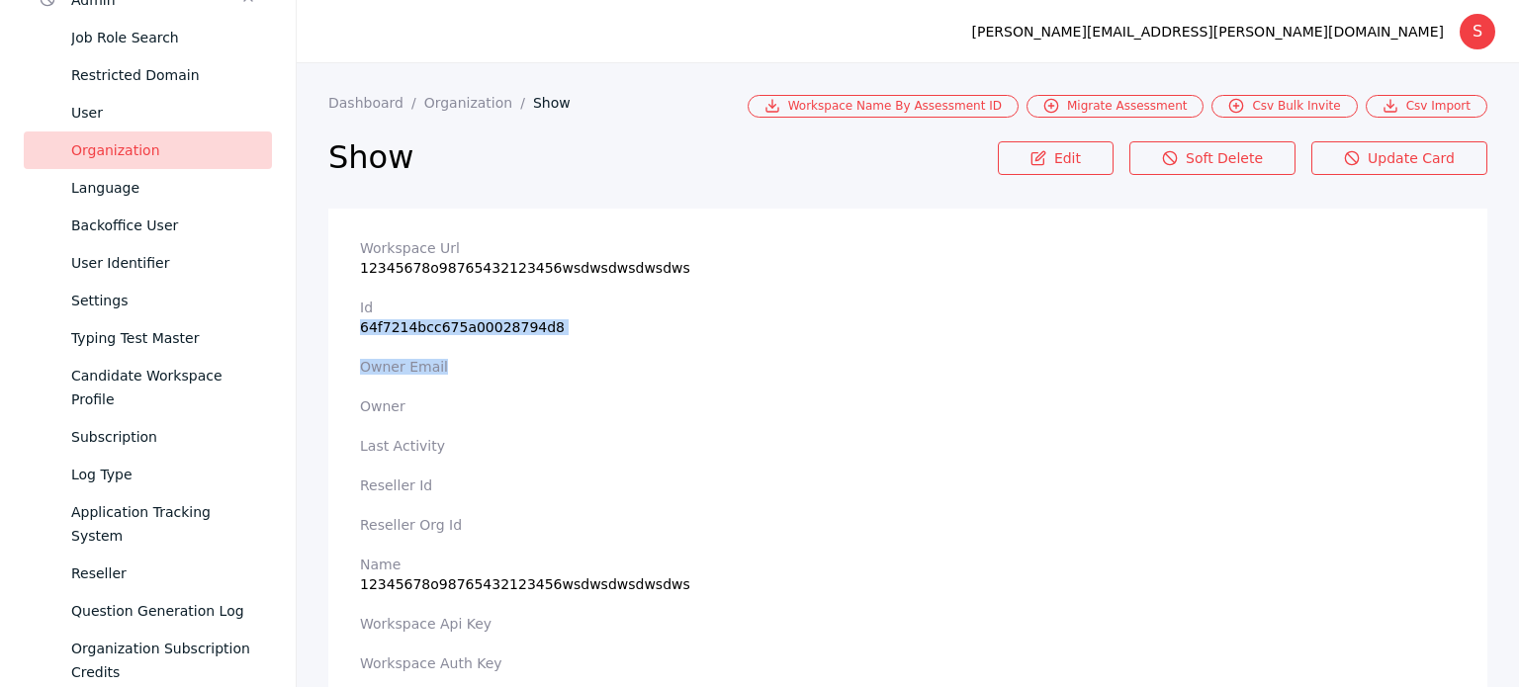
drag, startPoint x: 564, startPoint y: 341, endPoint x: 356, endPoint y: 334, distance: 207.8
drag, startPoint x: 555, startPoint y: 324, endPoint x: 358, endPoint y: 331, distance: 197.0
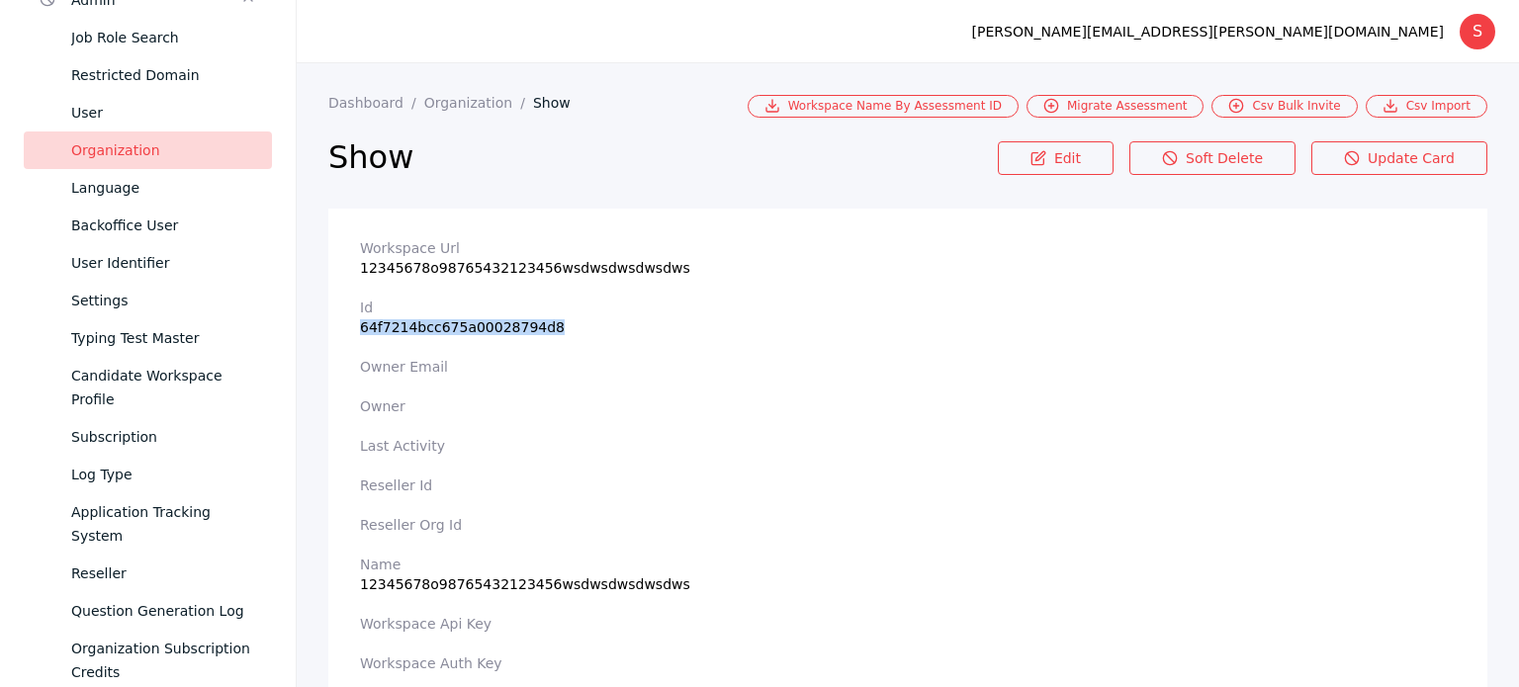
copy section "64f7214bcc675a00028794d8"
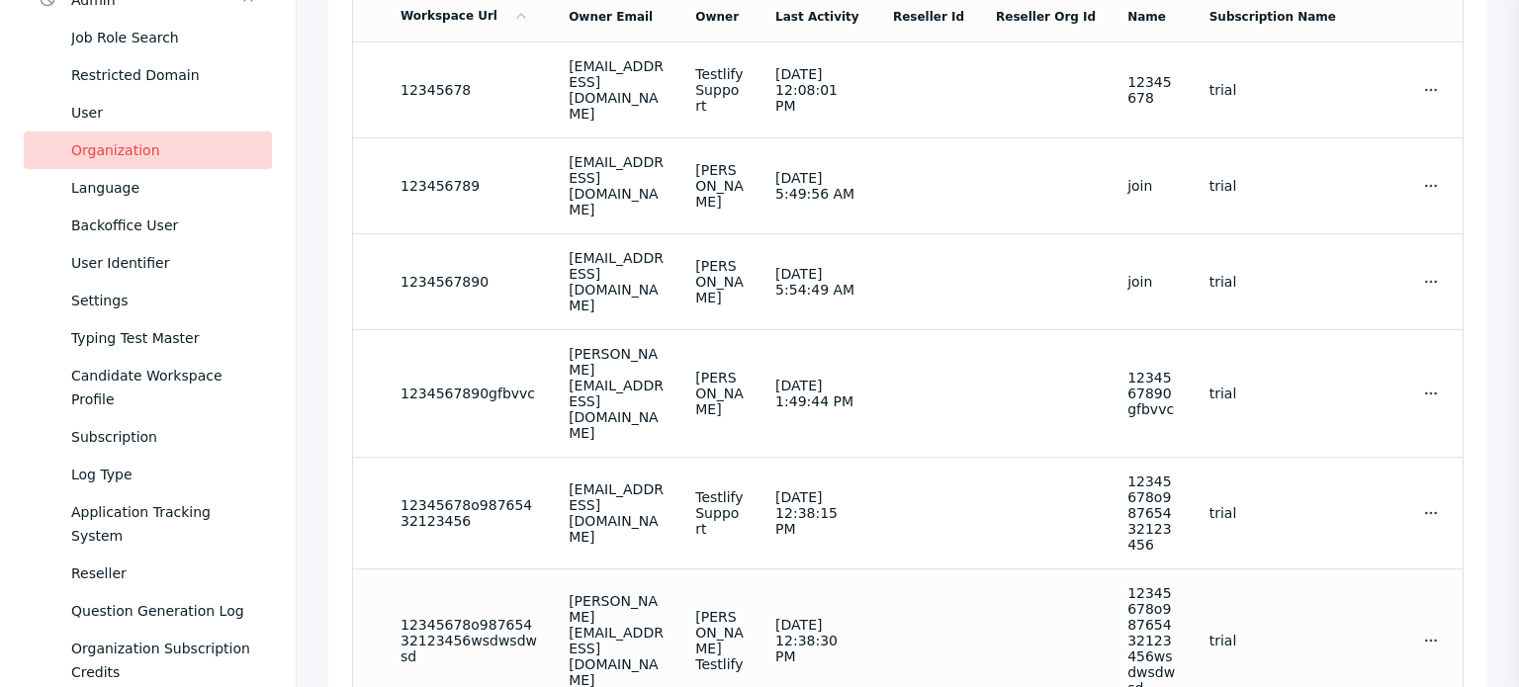
scroll to position [244, 0]
click at [921, 568] on td at bounding box center [928, 639] width 103 height 143
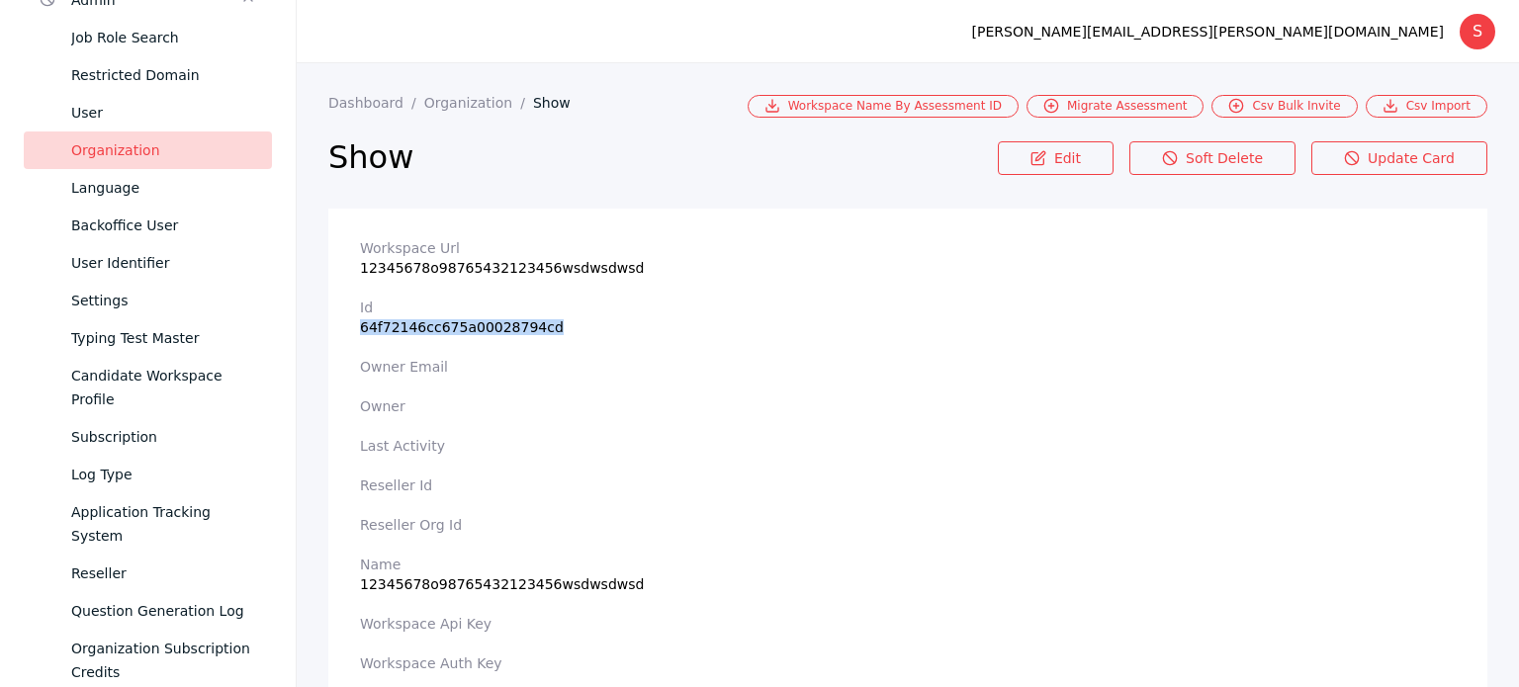
drag, startPoint x: 581, startPoint y: 329, endPoint x: 328, endPoint y: 319, distance: 252.4
copy section "64f72146cc675a00028794cd"
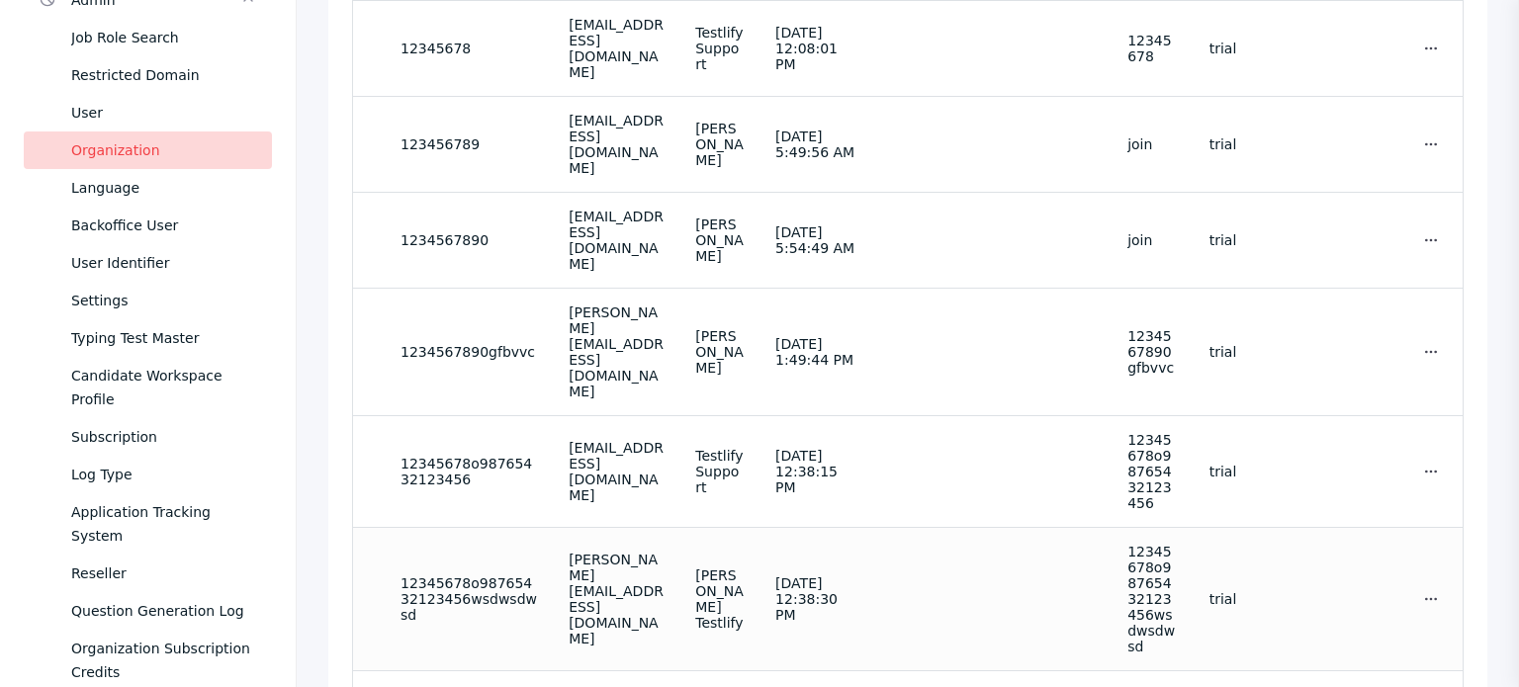
scroll to position [237, 0]
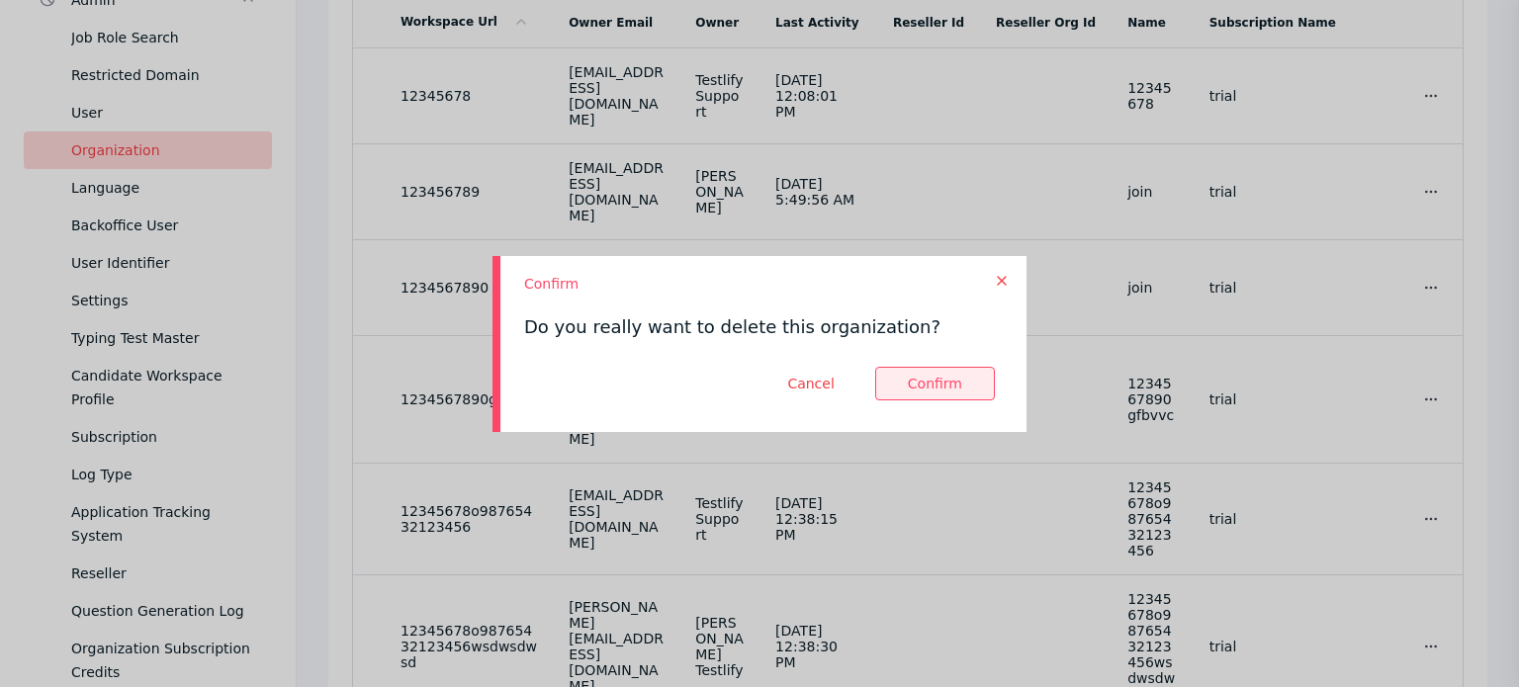
click at [916, 383] on button at bounding box center [935, 384] width 120 height 34
